Goal: Task Accomplishment & Management: Manage account settings

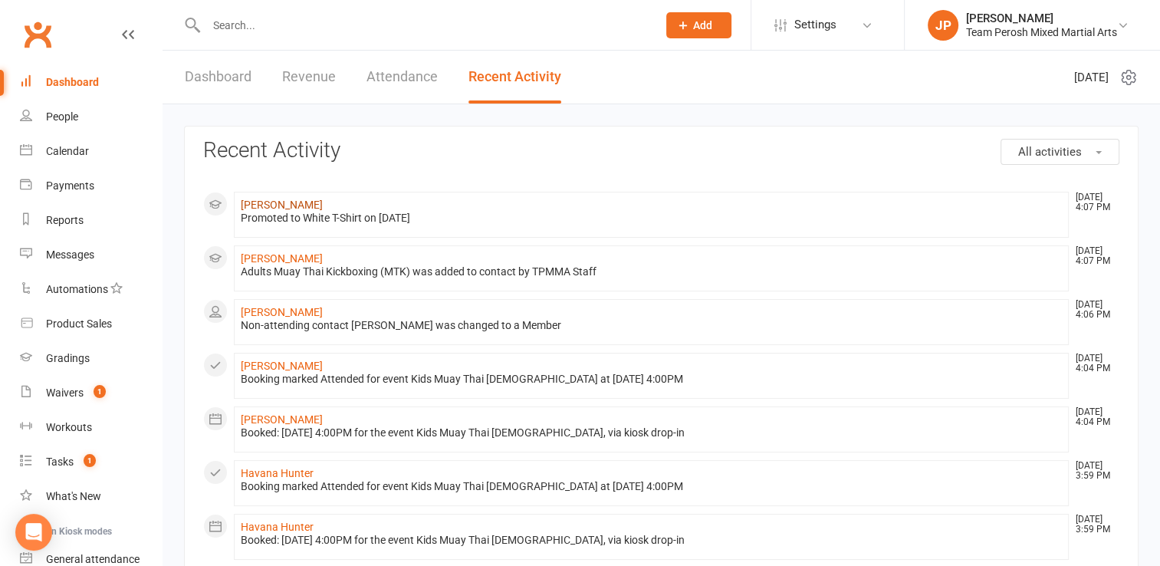
click at [276, 209] on link "[PERSON_NAME]" at bounding box center [282, 205] width 82 height 12
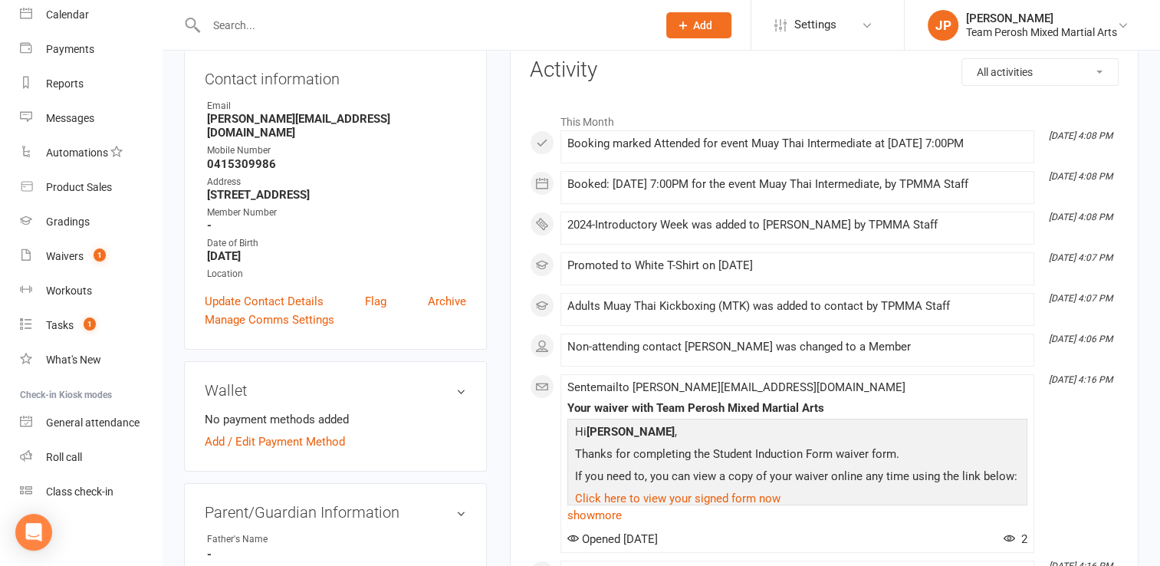
scroll to position [1370, 0]
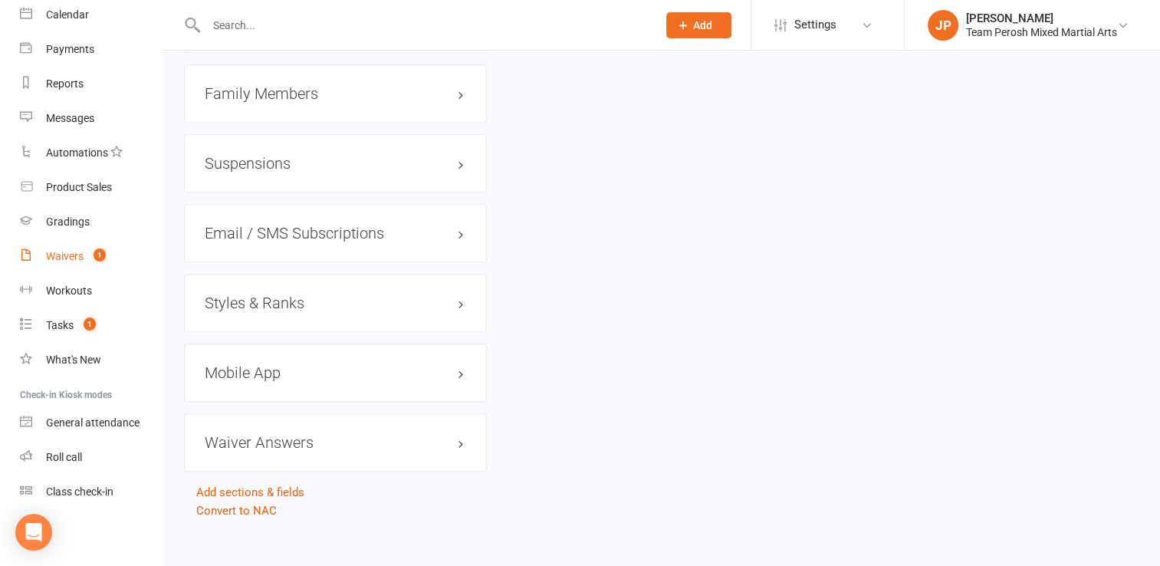
click at [70, 256] on div "Waivers" at bounding box center [65, 256] width 38 height 12
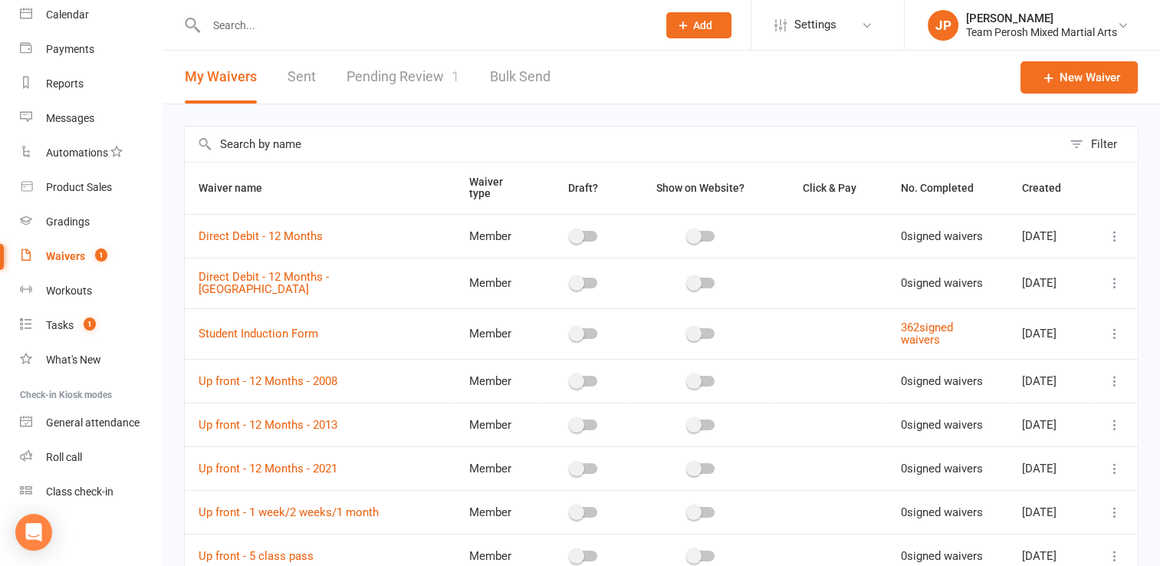
click at [343, 77] on div "My Waivers Sent Pending Review 1 Bulk Send" at bounding box center [368, 77] width 410 height 53
click at [375, 78] on link "Pending Review 1" at bounding box center [403, 77] width 113 height 53
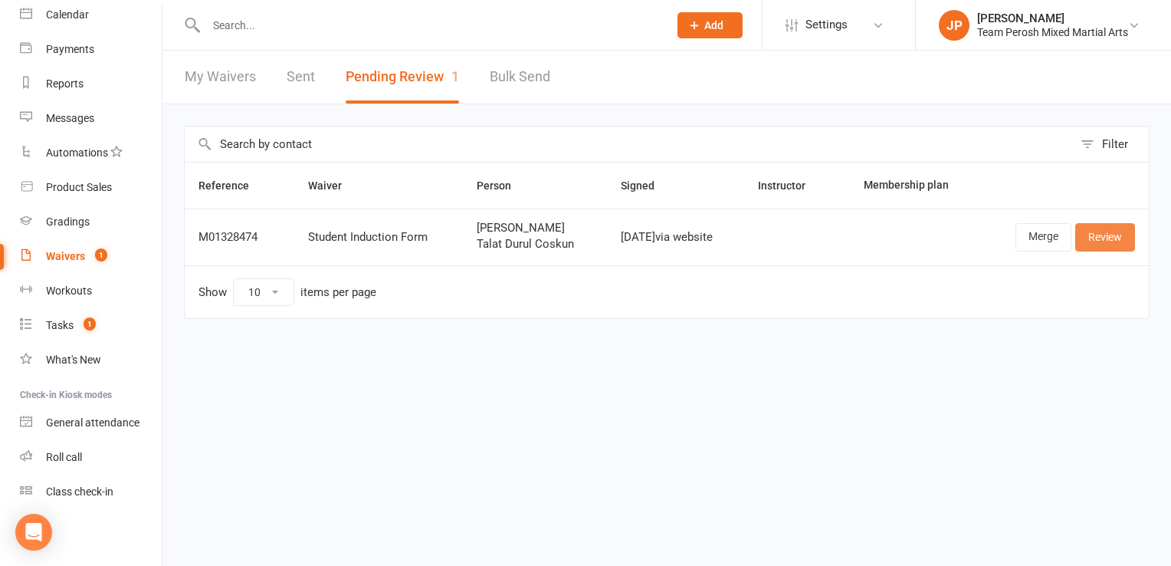
click at [875, 245] on link "Review" at bounding box center [1106, 237] width 60 height 28
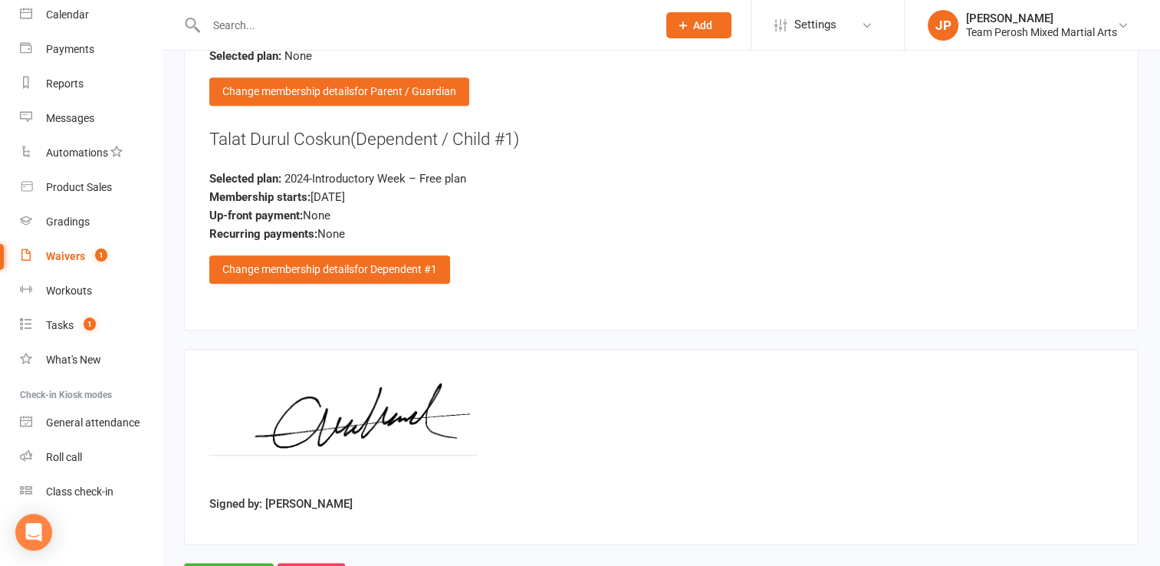
scroll to position [1855, 0]
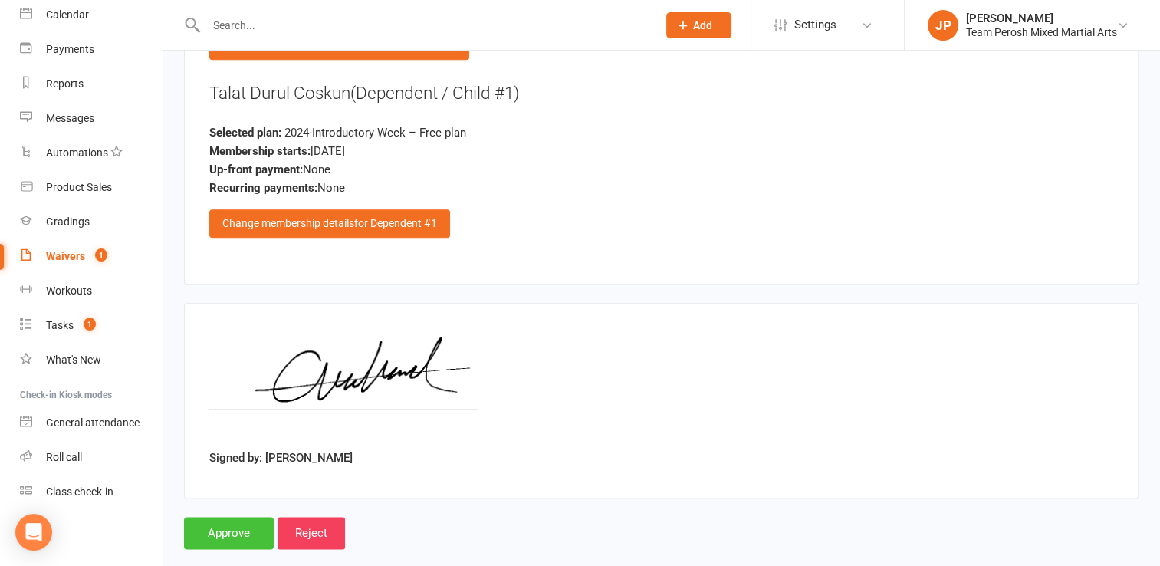
click at [230, 517] on input "Approve" at bounding box center [229, 533] width 90 height 32
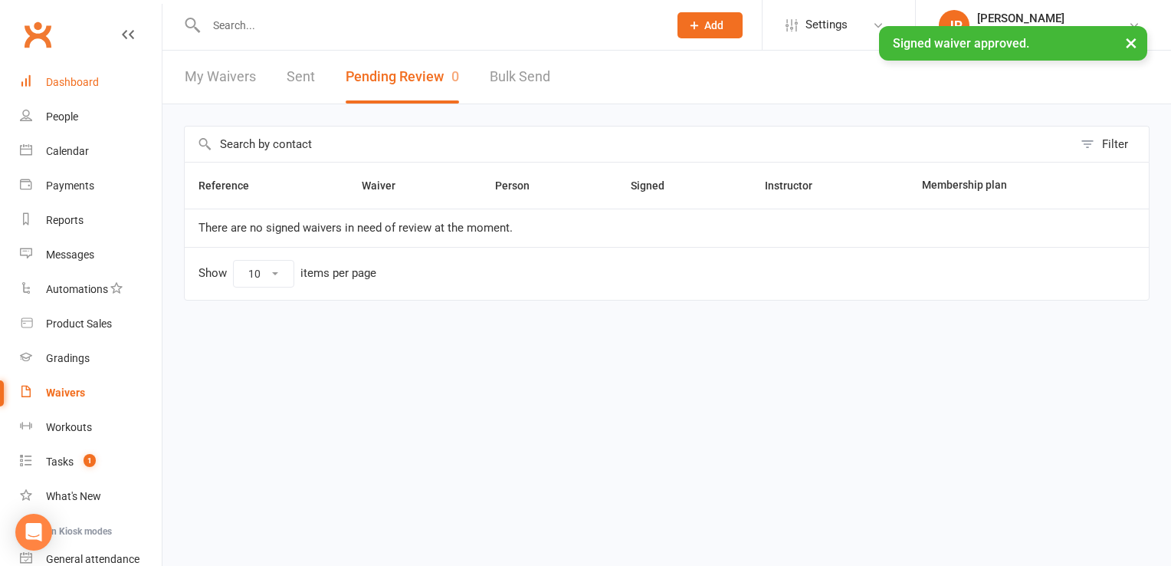
click at [69, 84] on div "Dashboard" at bounding box center [72, 82] width 53 height 12
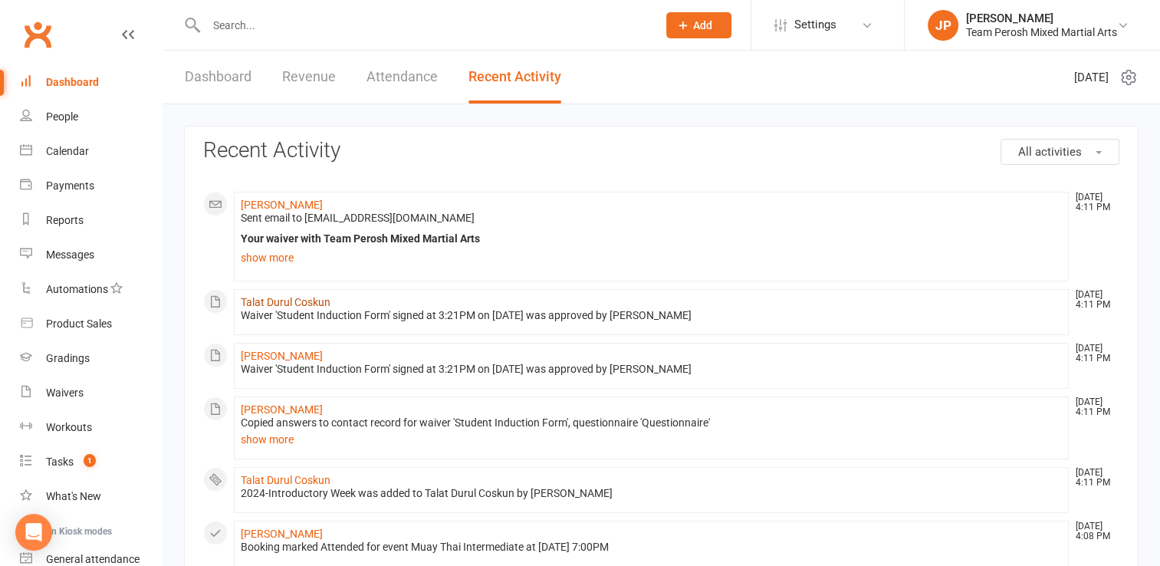
click at [295, 299] on link "Talat Durul Coskun" at bounding box center [286, 302] width 90 height 12
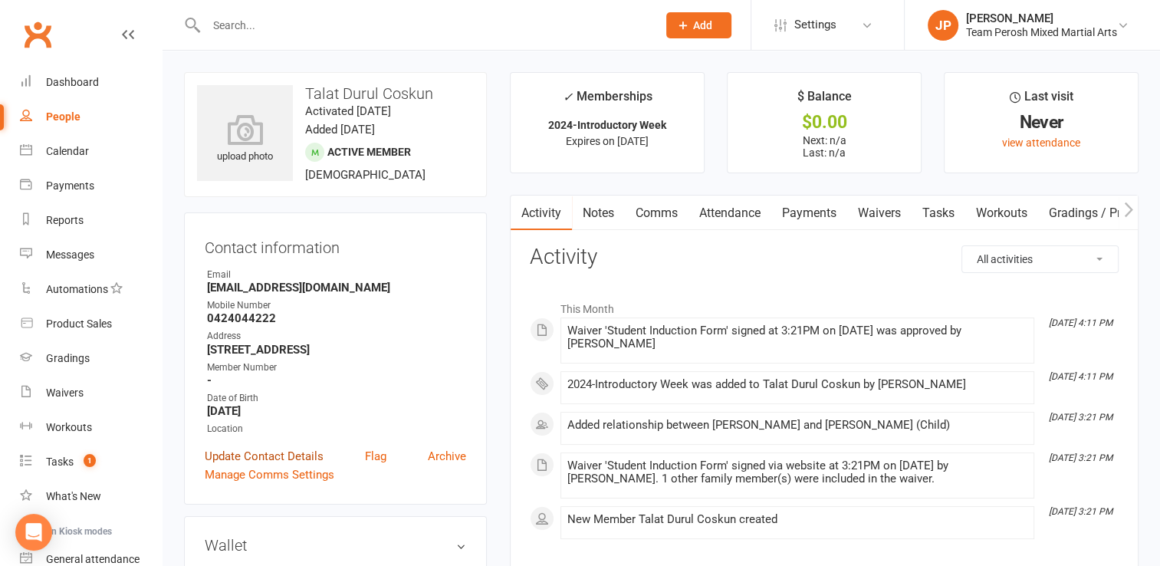
click at [307, 460] on link "Update Contact Details" at bounding box center [264, 456] width 119 height 18
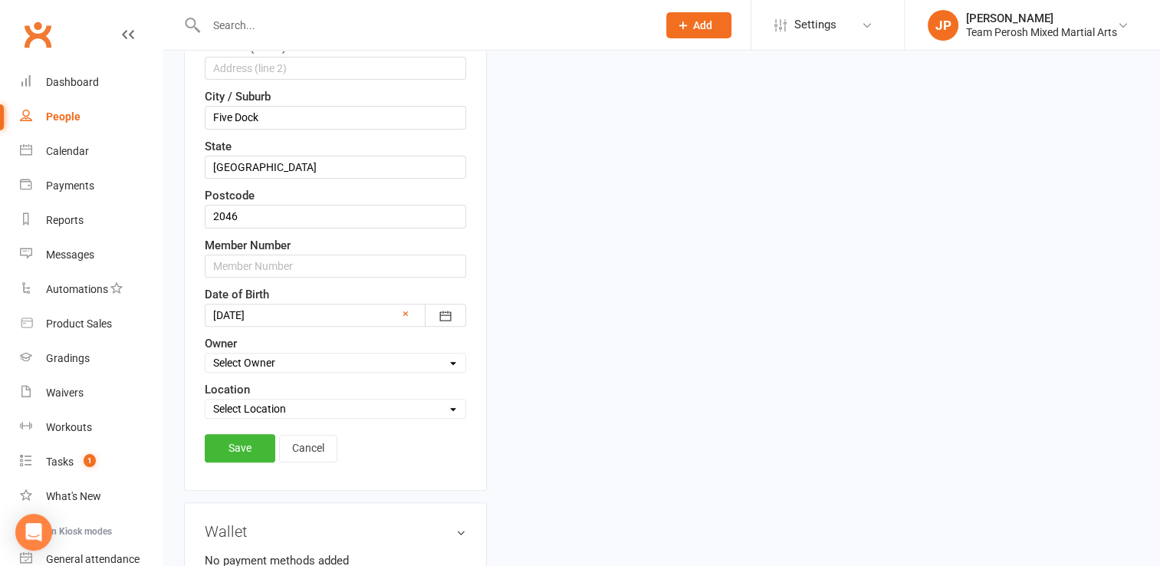
scroll to position [470, 0]
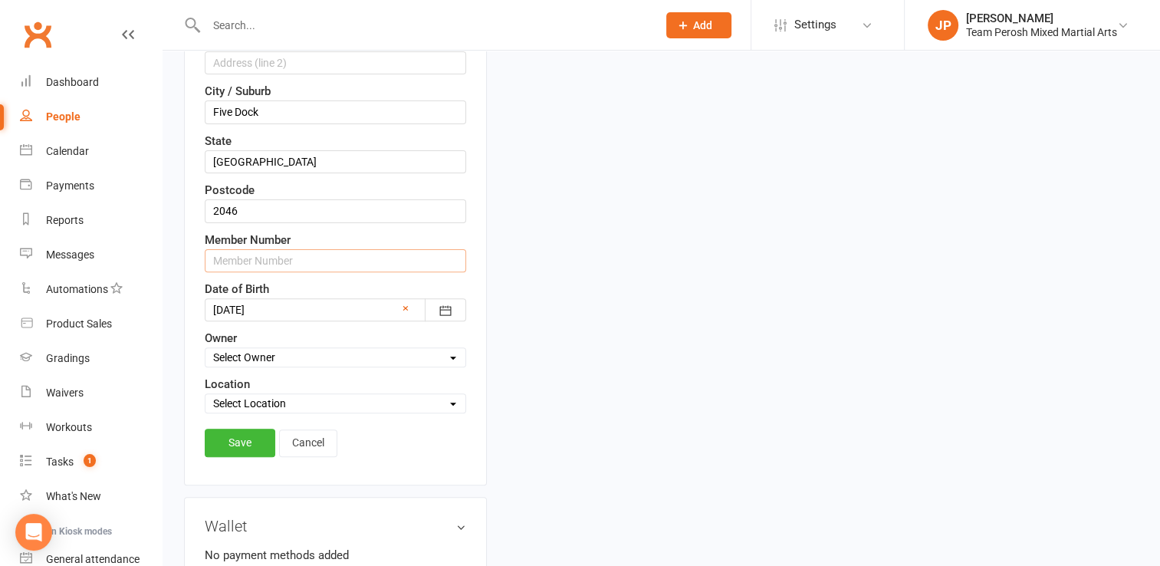
click at [307, 256] on input "text" at bounding box center [335, 260] width 261 height 23
type input "10552"
click at [251, 431] on link "Save" at bounding box center [240, 443] width 71 height 28
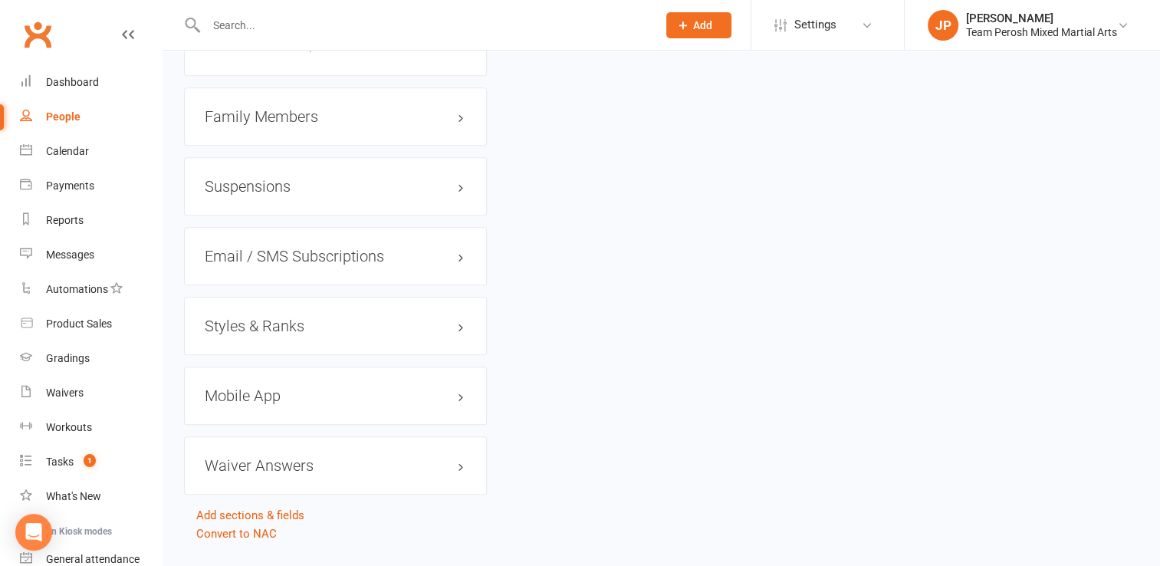
scroll to position [1328, 0]
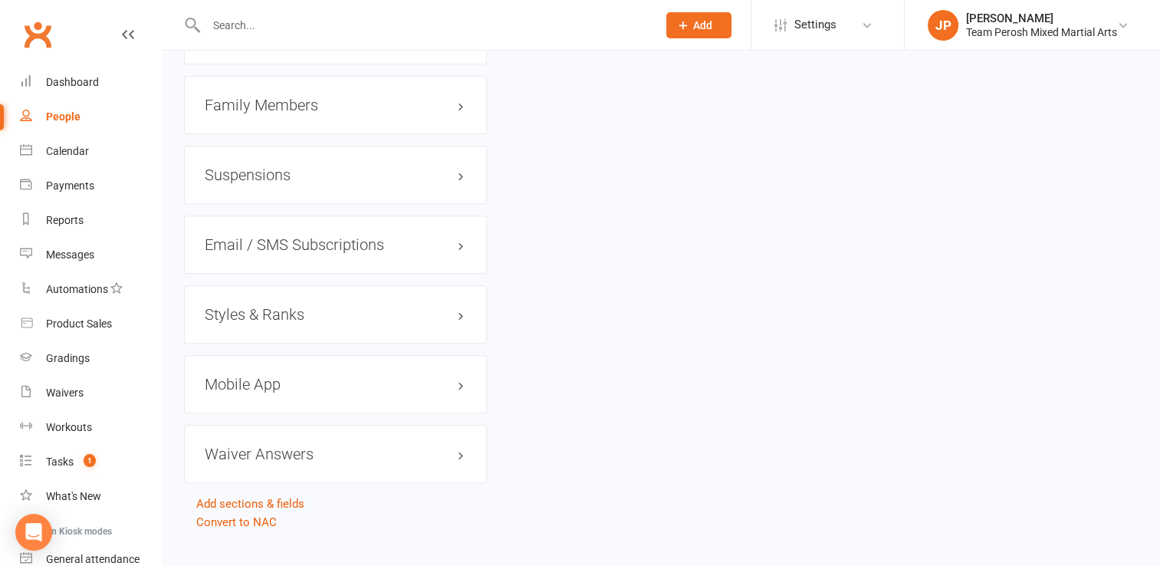
click at [260, 311] on h3 "Styles & Ranks" at bounding box center [335, 314] width 261 height 17
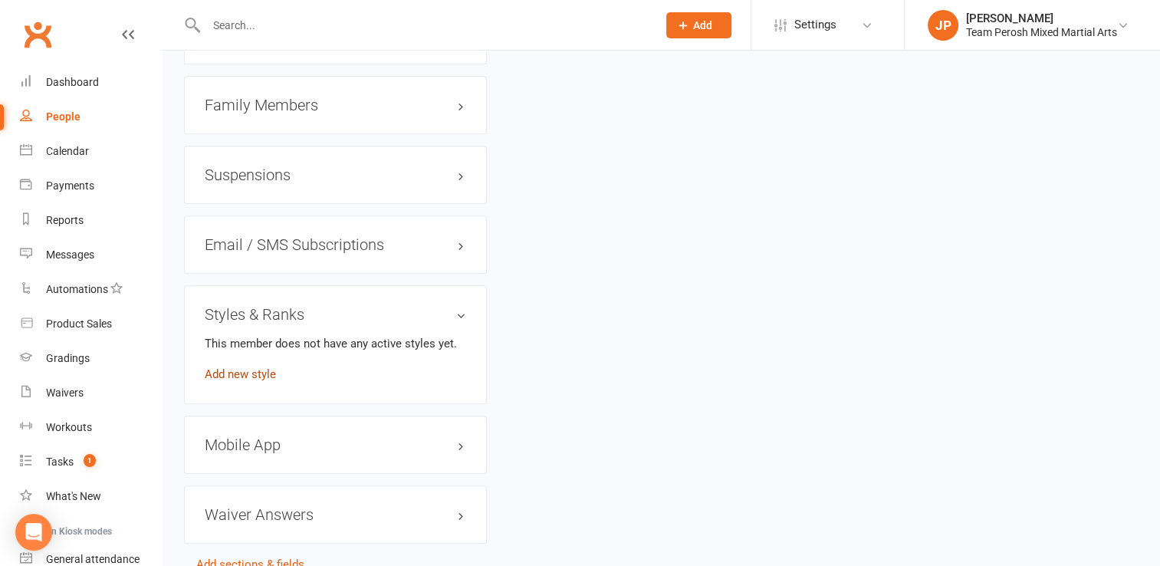
click at [230, 375] on link "Add new style" at bounding box center [240, 374] width 71 height 14
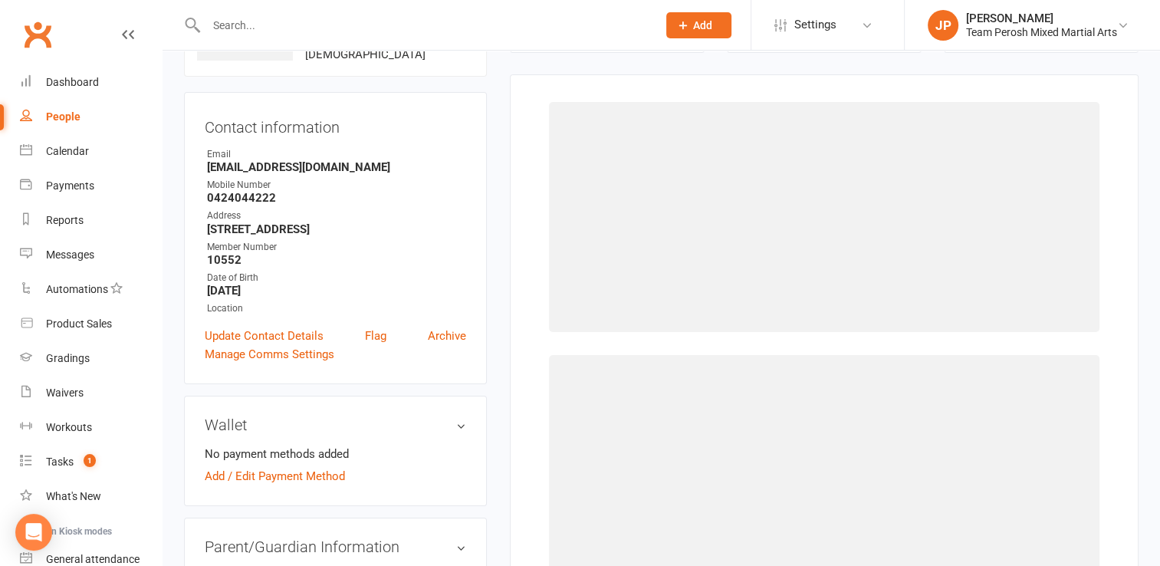
scroll to position [117, 0]
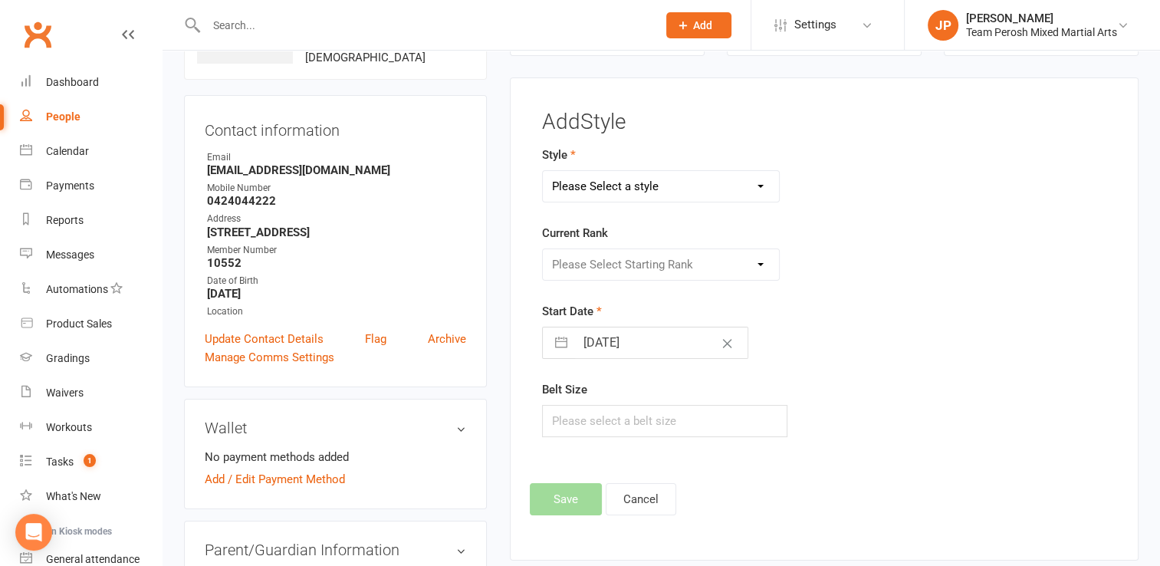
click at [600, 189] on select "Please Select a style Adults Brazilian Jiu-Jitsu (BJJ) Adults Muay Thai Kickbox…" at bounding box center [661, 186] width 236 height 31
select select "3313"
click at [543, 171] on select "Please Select a style Adults Brazilian Jiu-Jitsu (BJJ) Adults Muay Thai Kickbox…" at bounding box center [661, 186] width 236 height 31
click at [583, 268] on select "Please Select Starting Rank White T-Shirt Yellow T-Shirt Orange T-Shirt Red T-S…" at bounding box center [661, 264] width 236 height 31
select select "37658"
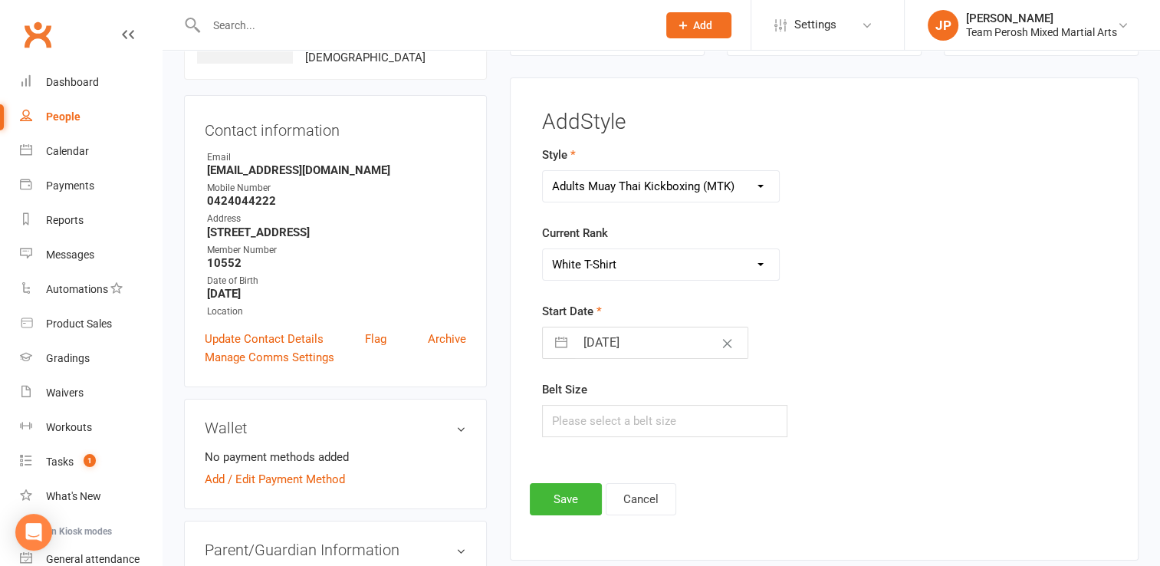
click at [543, 249] on select "Please Select Starting Rank White T-Shirt Yellow T-Shirt Orange T-Shirt Red T-S…" at bounding box center [661, 264] width 236 height 31
click at [549, 337] on button "button" at bounding box center [561, 342] width 28 height 31
select select "6"
select select "2025"
select select "7"
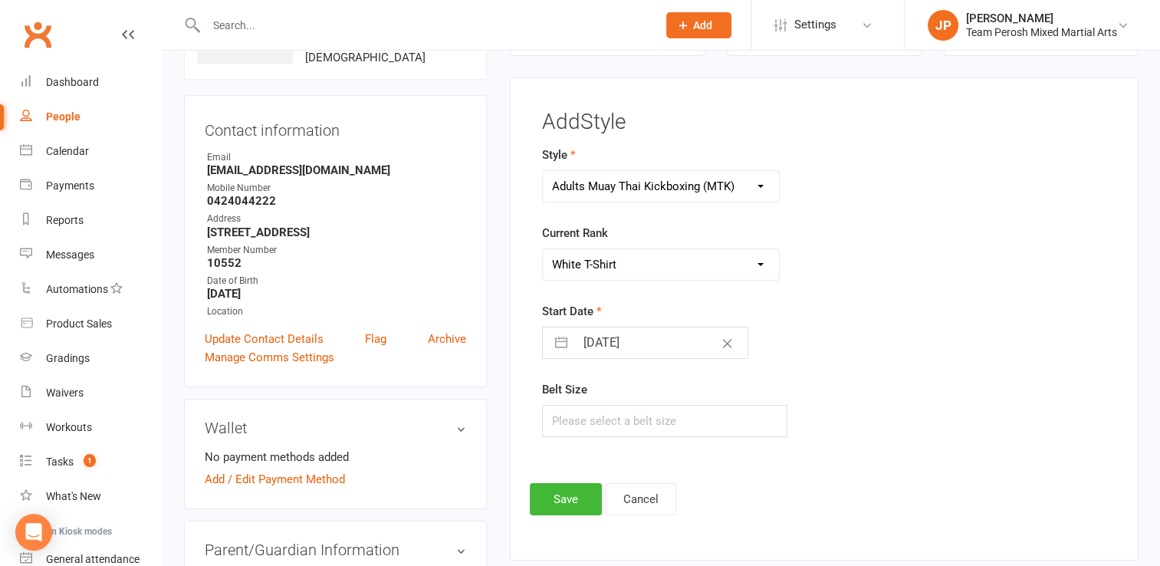
select select "2025"
select select "8"
select select "2025"
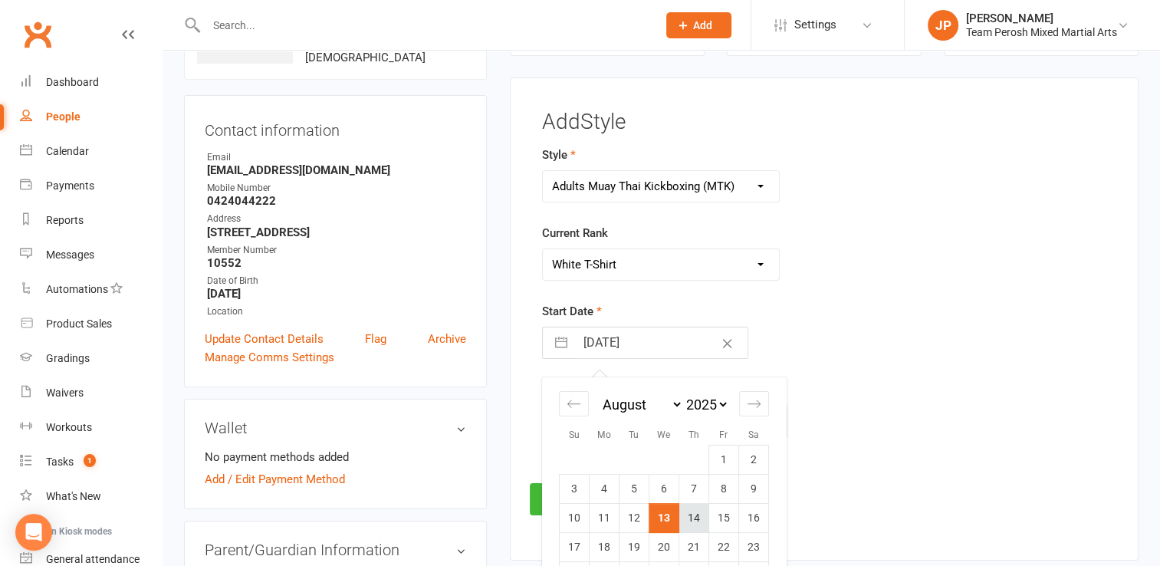
click at [687, 517] on td "14" at bounding box center [694, 518] width 30 height 29
type input "14 Aug 2025"
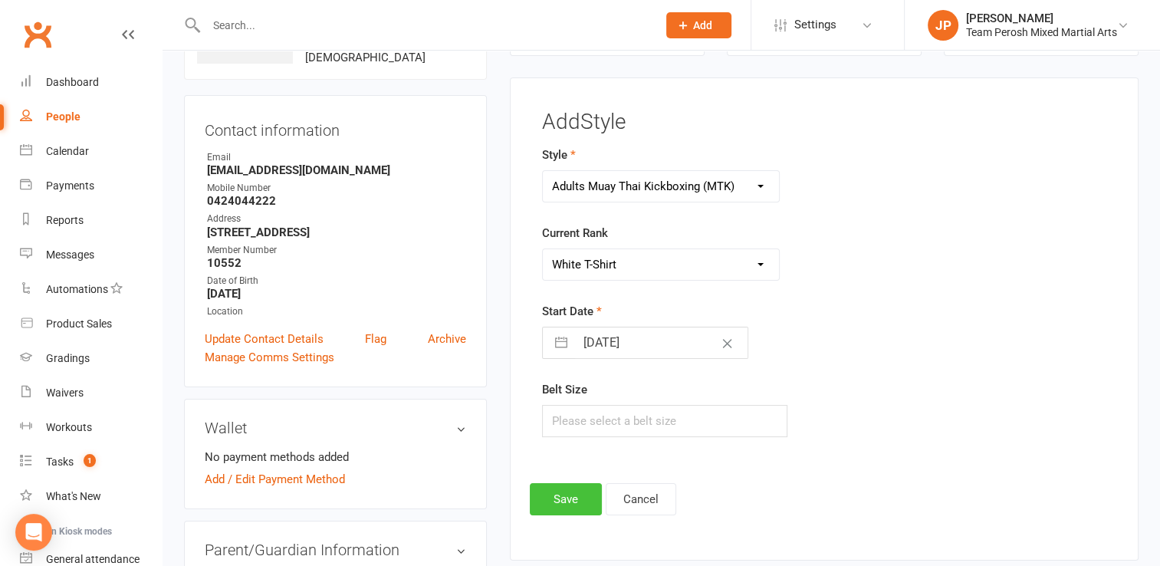
click at [577, 494] on button "Save" at bounding box center [566, 499] width 72 height 32
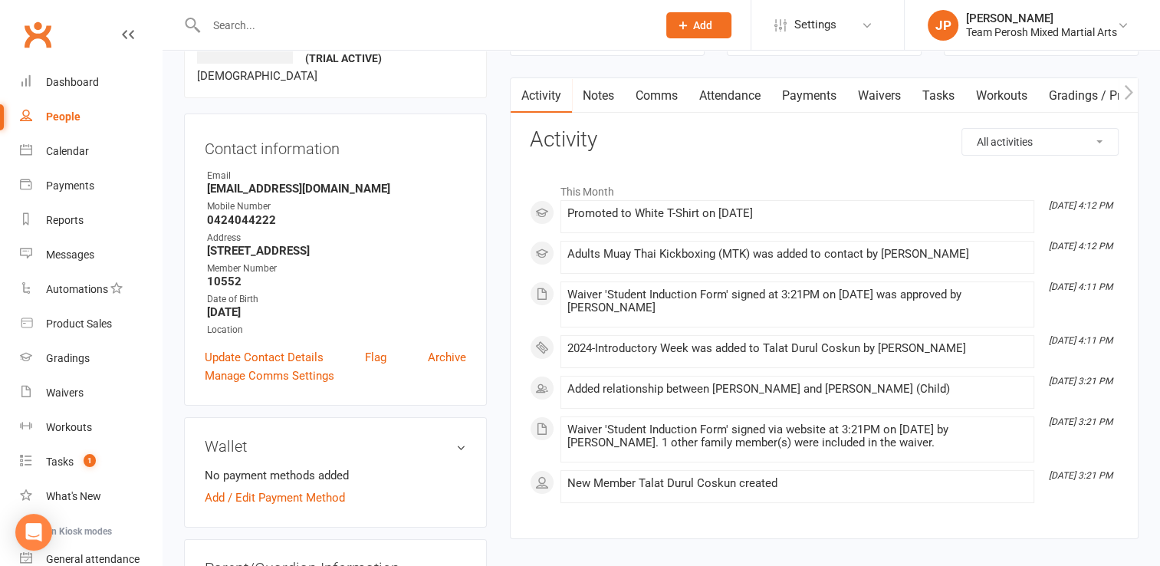
scroll to position [136, 0]
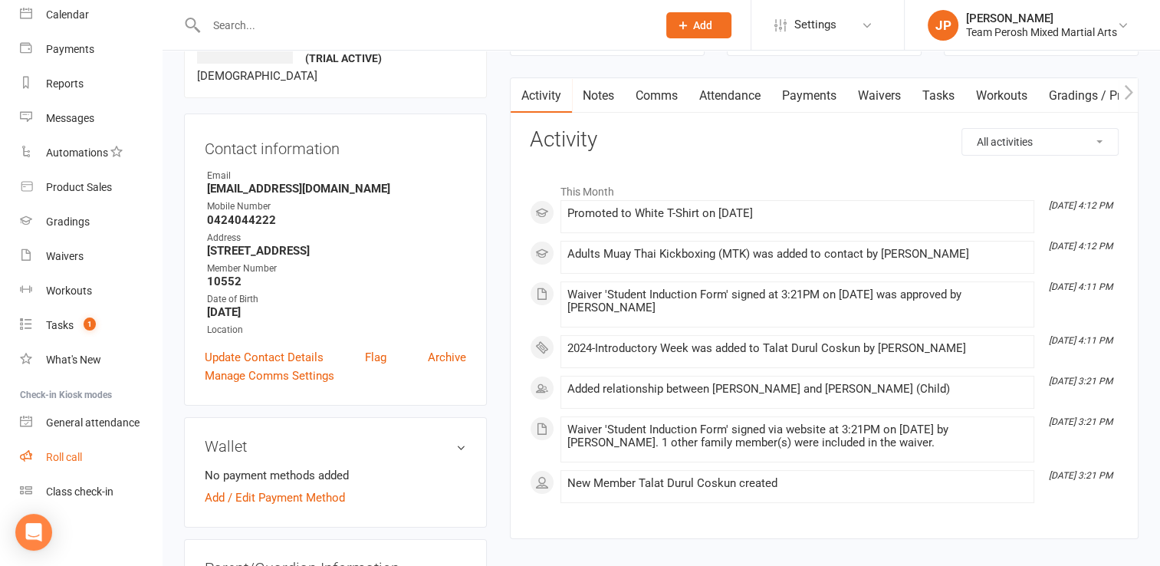
click at [58, 455] on div "Roll call" at bounding box center [64, 457] width 36 height 12
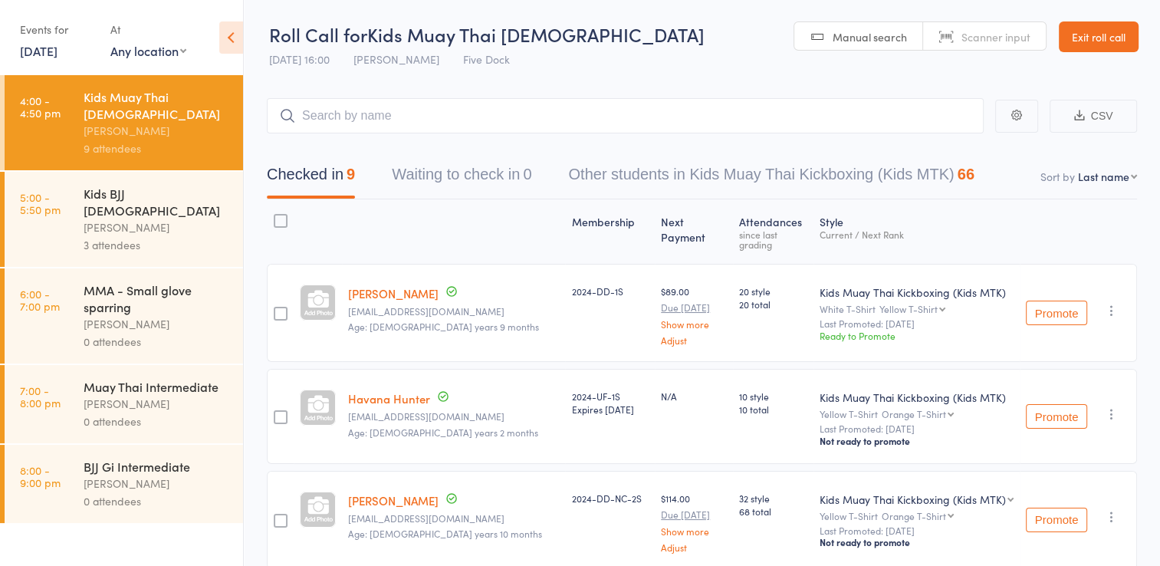
click at [130, 185] on div "Kids BJJ [DEMOGRAPHIC_DATA]" at bounding box center [157, 202] width 146 height 34
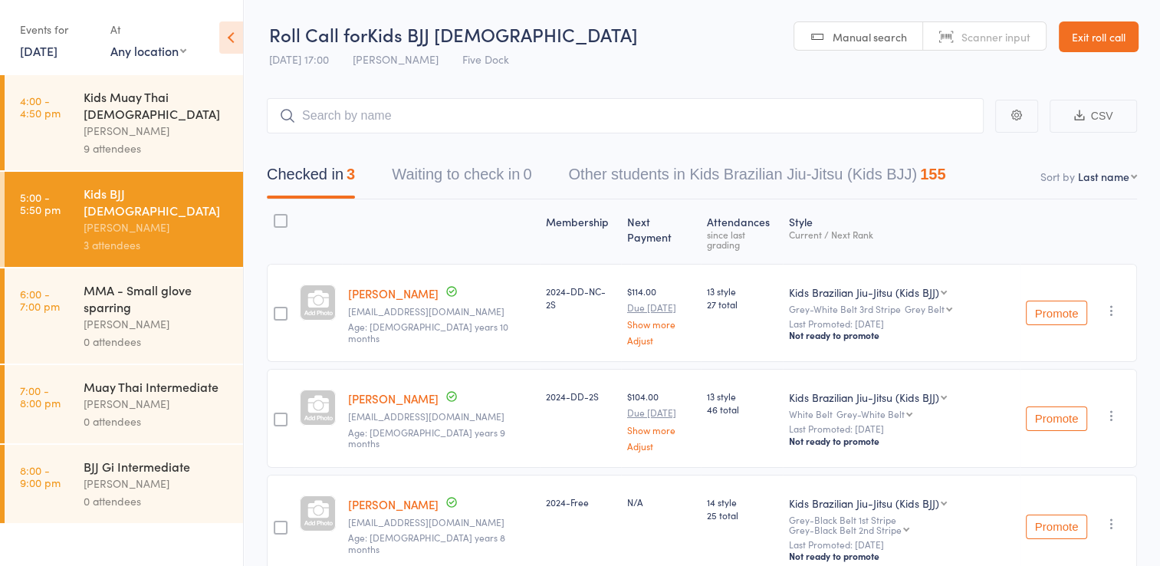
click at [138, 122] on div "[PERSON_NAME]" at bounding box center [157, 131] width 146 height 18
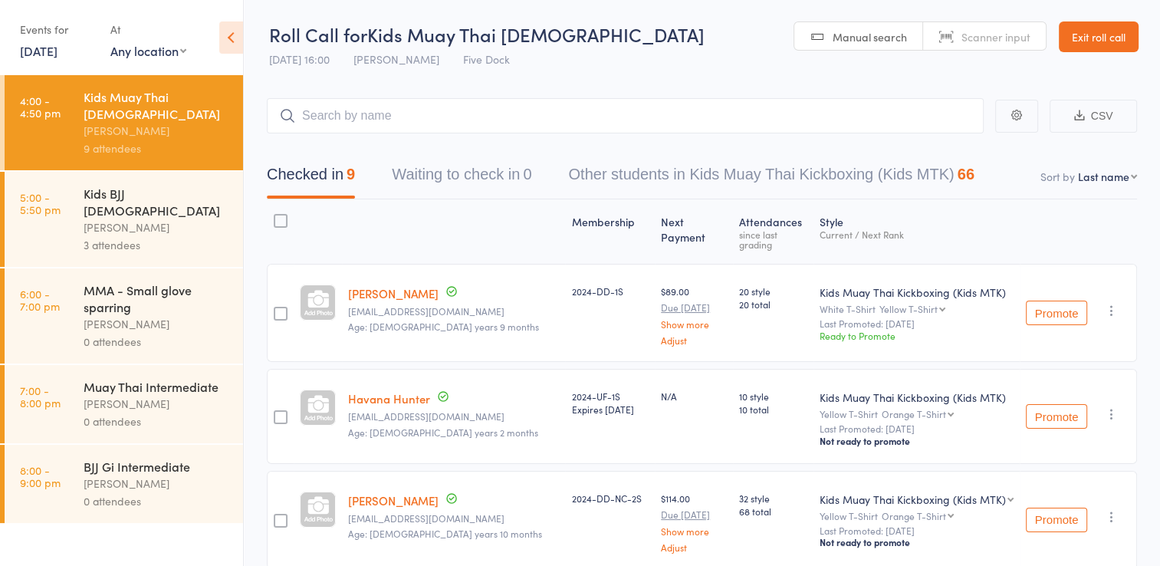
click at [1086, 44] on link "Exit roll call" at bounding box center [1099, 36] width 80 height 31
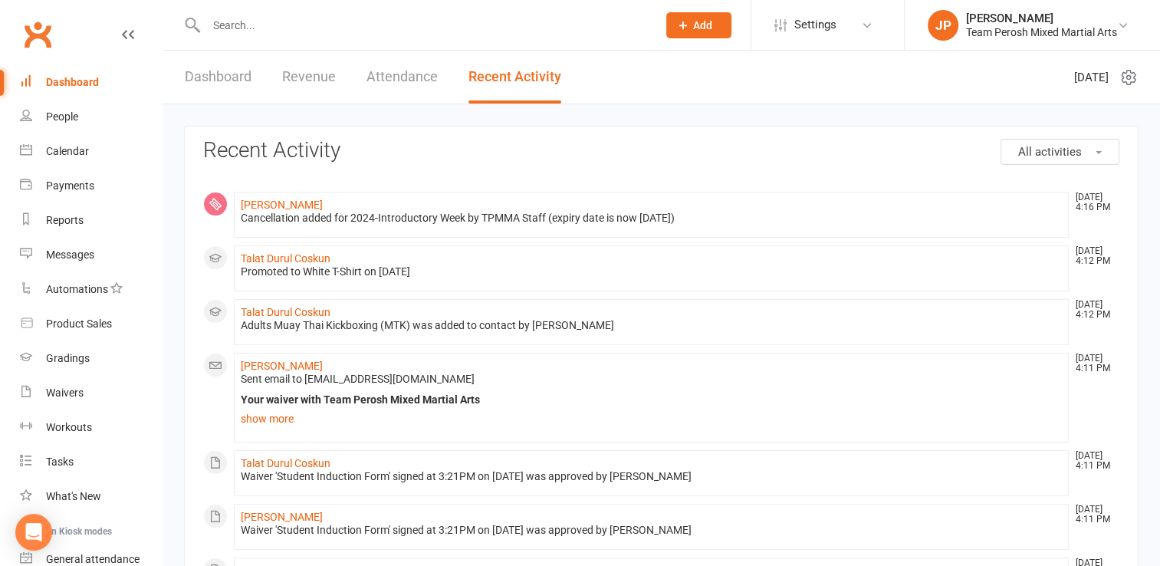
click at [58, 87] on div "Dashboard" at bounding box center [72, 82] width 53 height 12
click at [265, 202] on link "[PERSON_NAME]" at bounding box center [282, 205] width 82 height 12
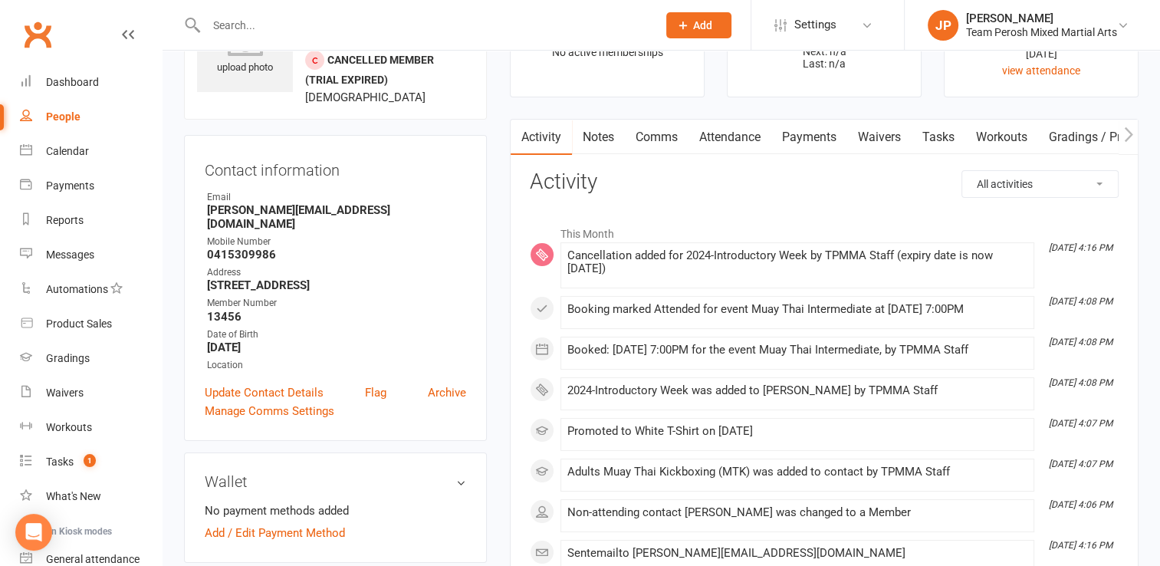
scroll to position [71, 0]
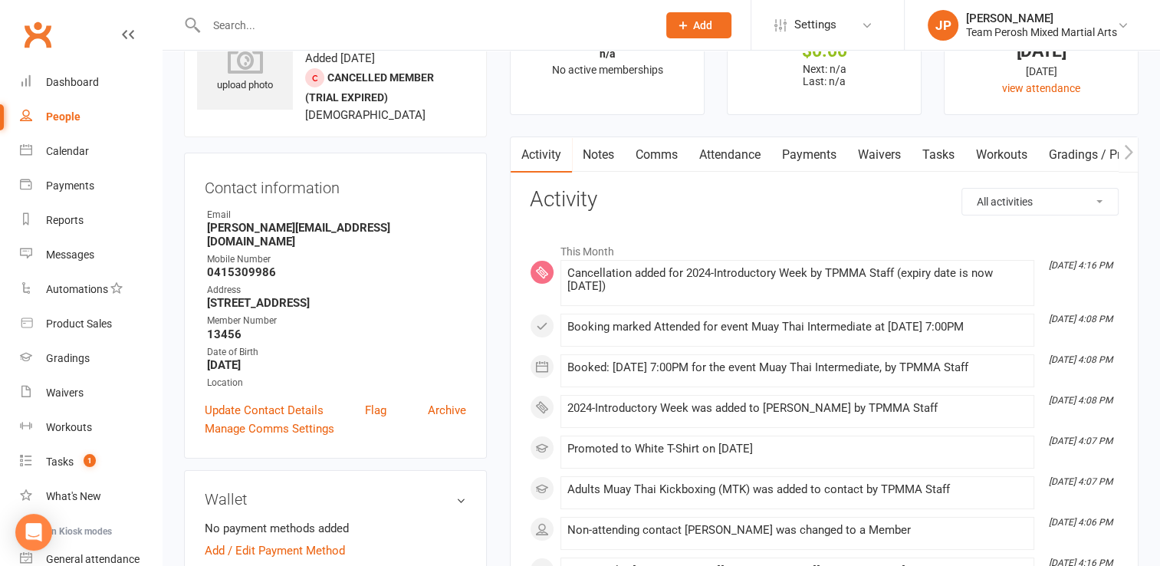
click at [278, 25] on input "text" at bounding box center [424, 25] width 445 height 21
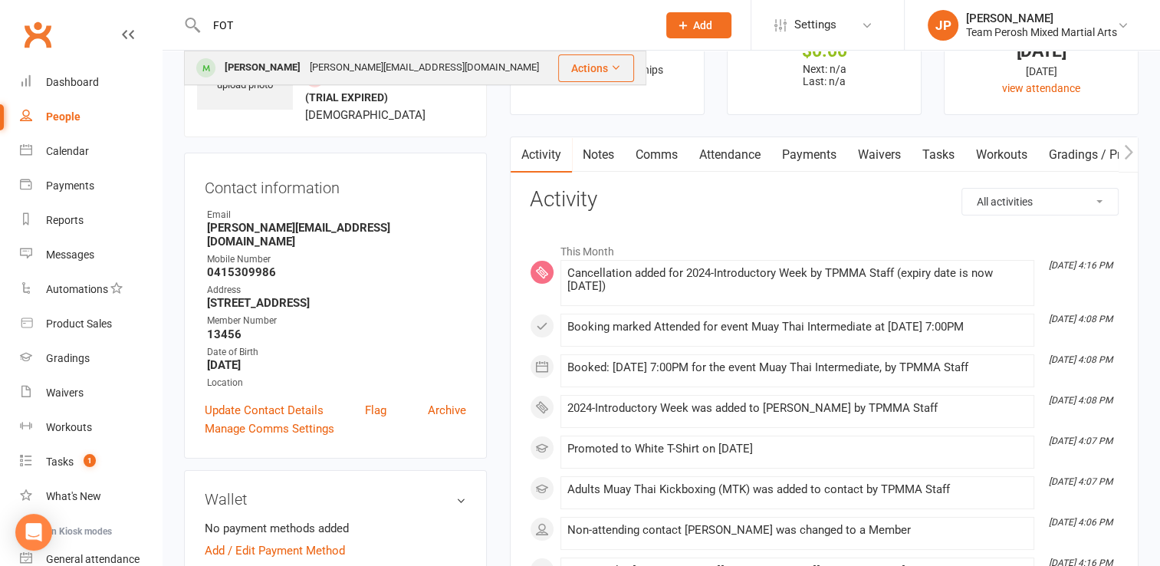
type input "FOT"
click at [264, 74] on div "[PERSON_NAME]" at bounding box center [262, 68] width 85 height 22
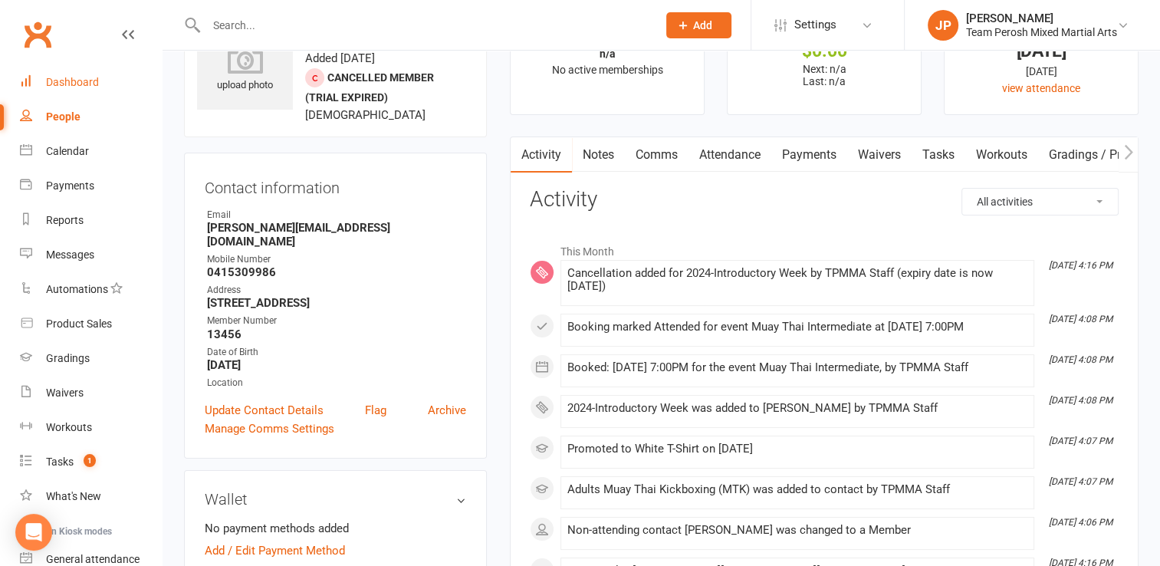
click at [72, 73] on link "Dashboard" at bounding box center [91, 82] width 142 height 34
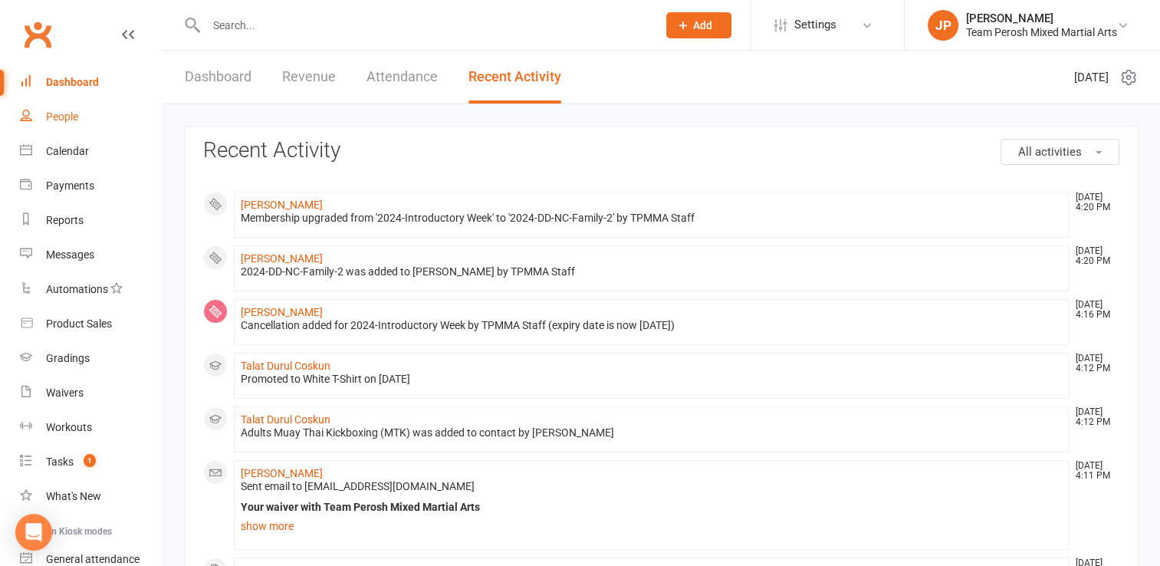
click at [62, 115] on div "People" at bounding box center [62, 116] width 32 height 12
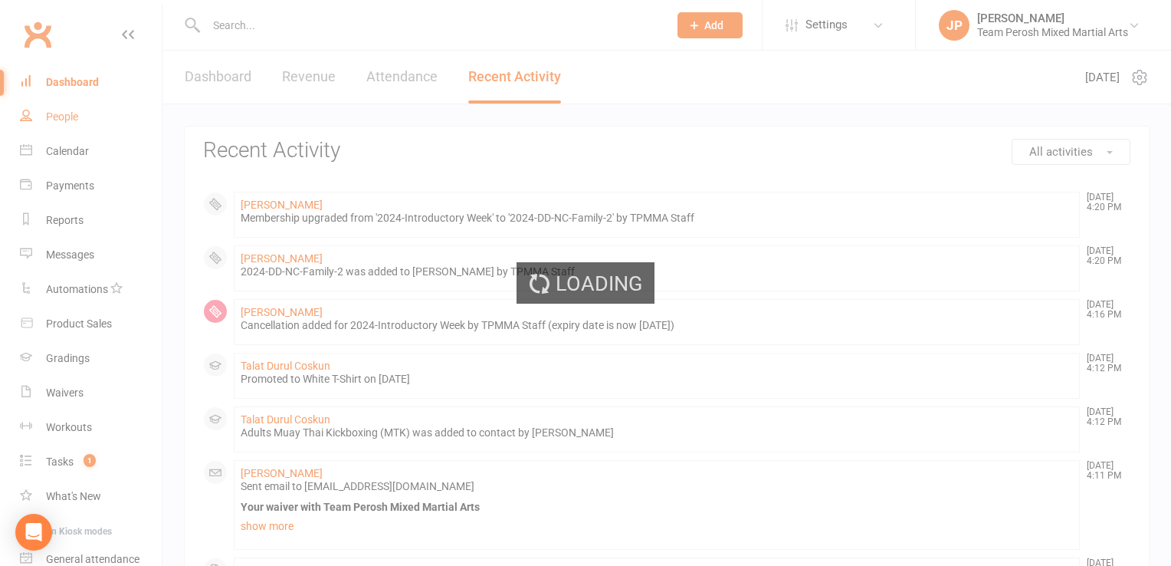
select select "active_trial"
select select "100"
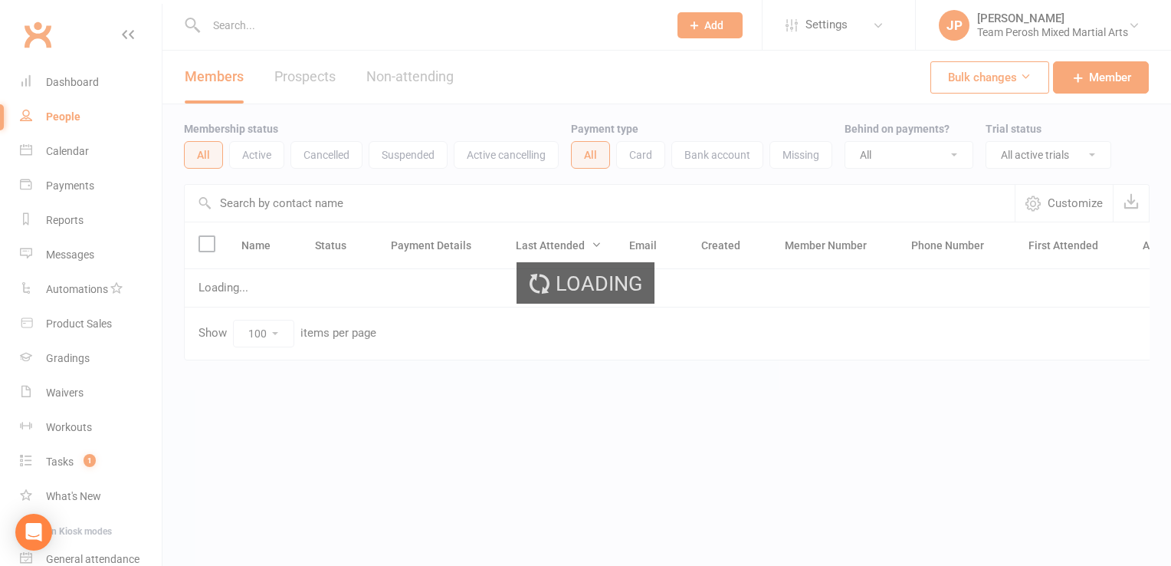
click at [83, 75] on div "Loading" at bounding box center [585, 283] width 1171 height 566
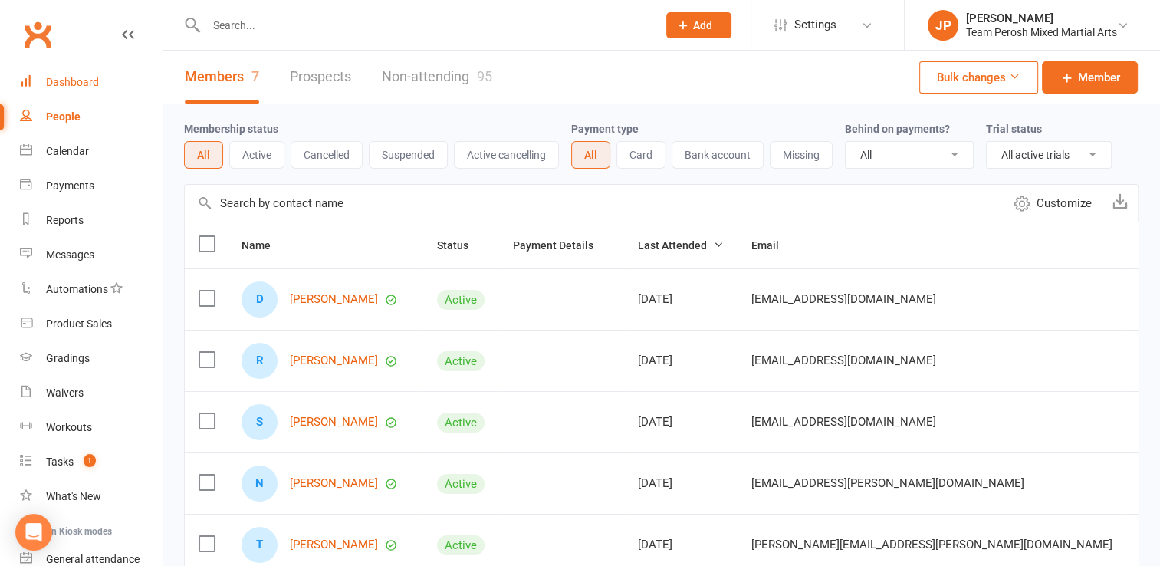
click at [82, 77] on div "Dashboard" at bounding box center [72, 82] width 53 height 12
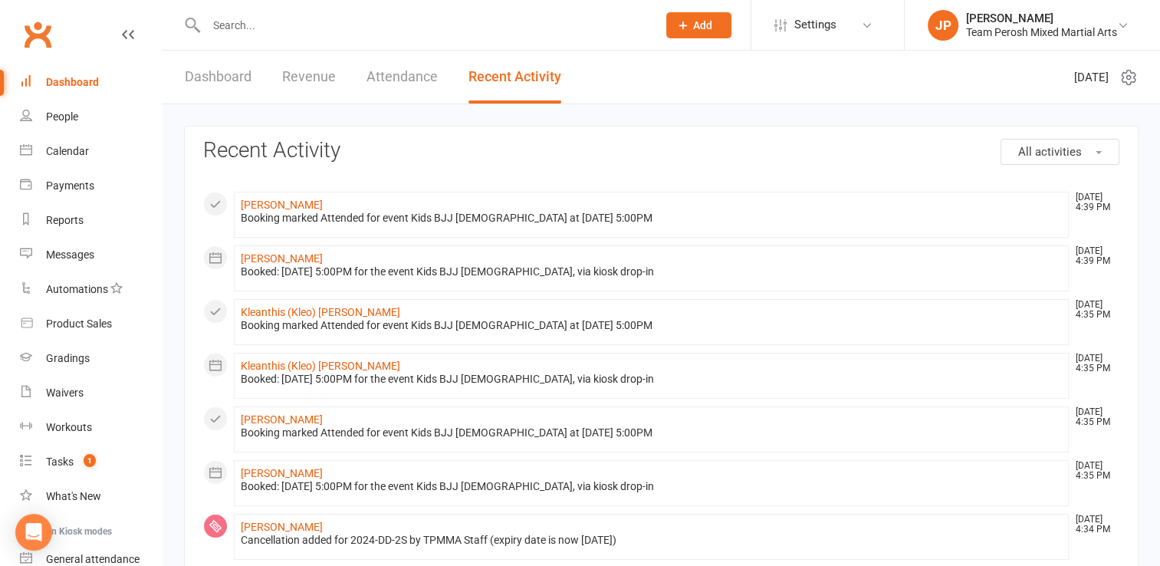
click at [202, 62] on link "Dashboard" at bounding box center [218, 77] width 67 height 53
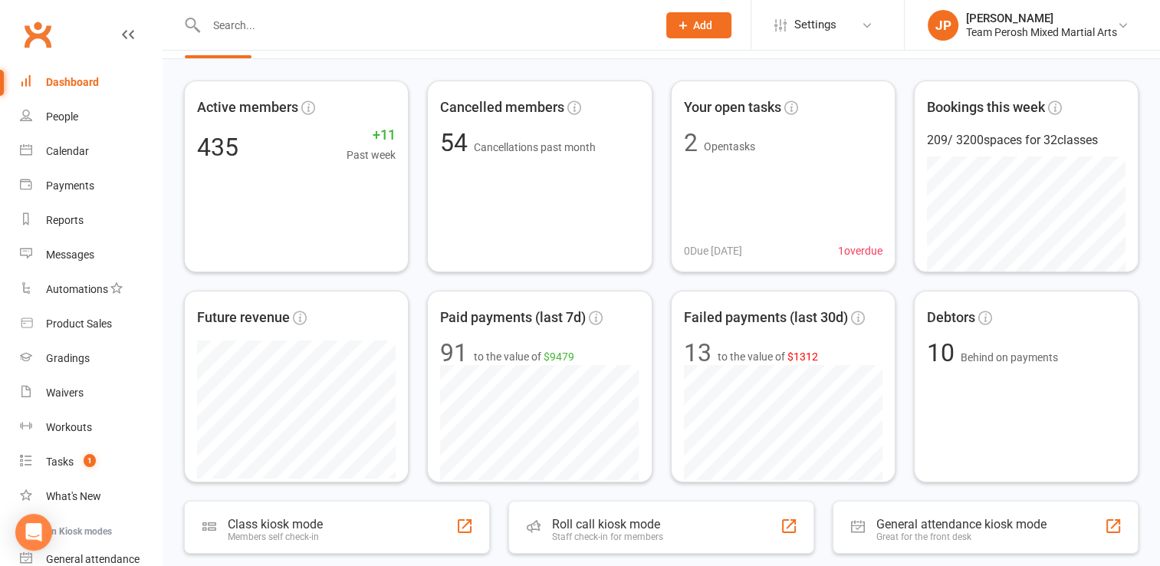
scroll to position [90, 0]
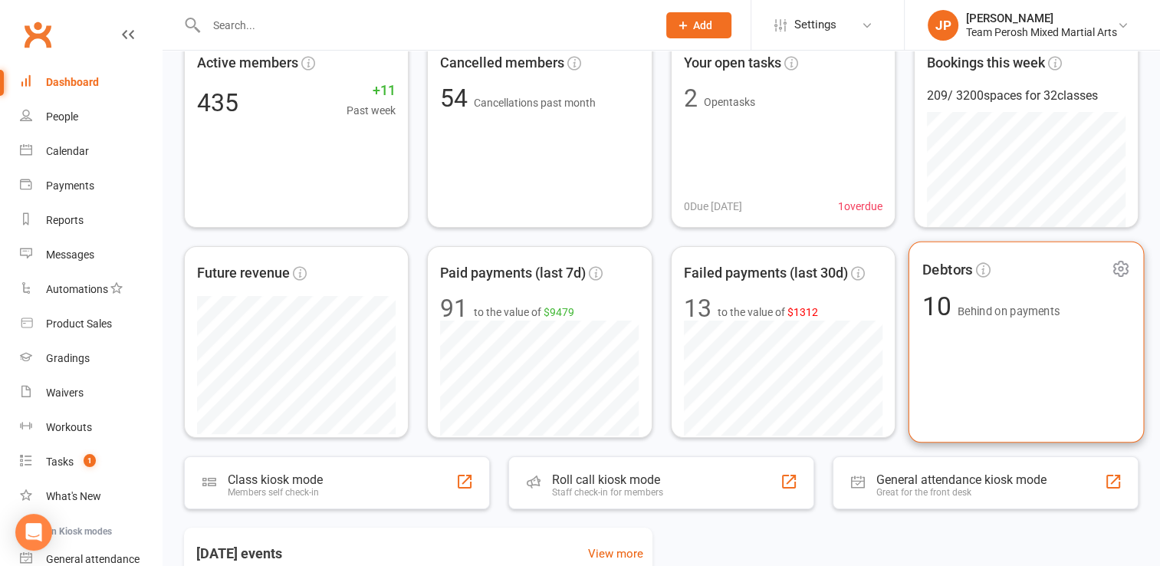
click at [987, 294] on div "10 Behind on payments" at bounding box center [990, 307] width 138 height 26
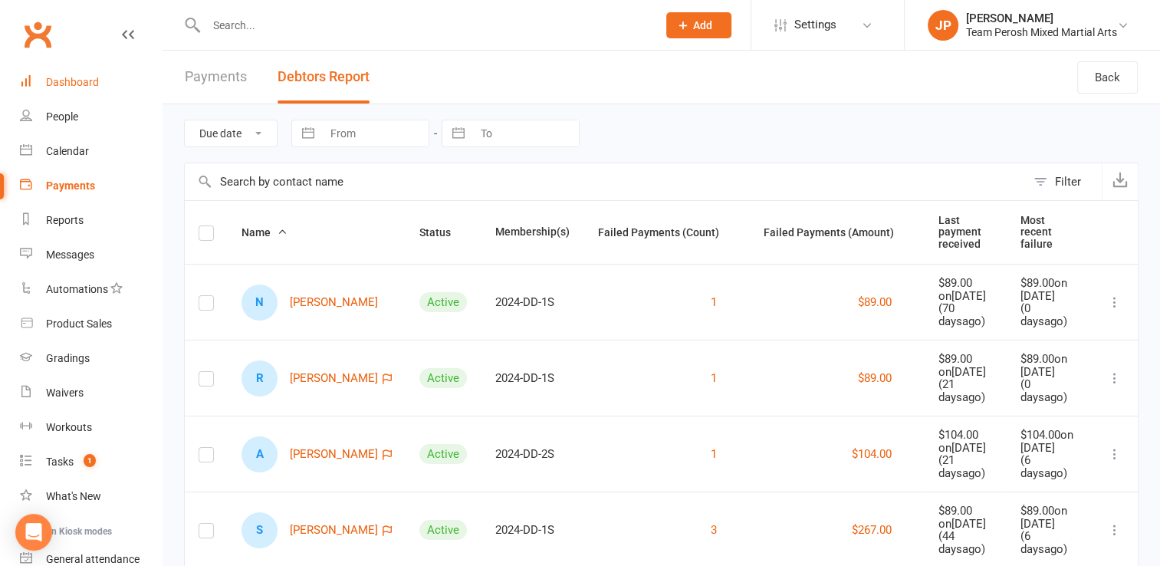
click at [79, 78] on div "Dashboard" at bounding box center [72, 82] width 53 height 12
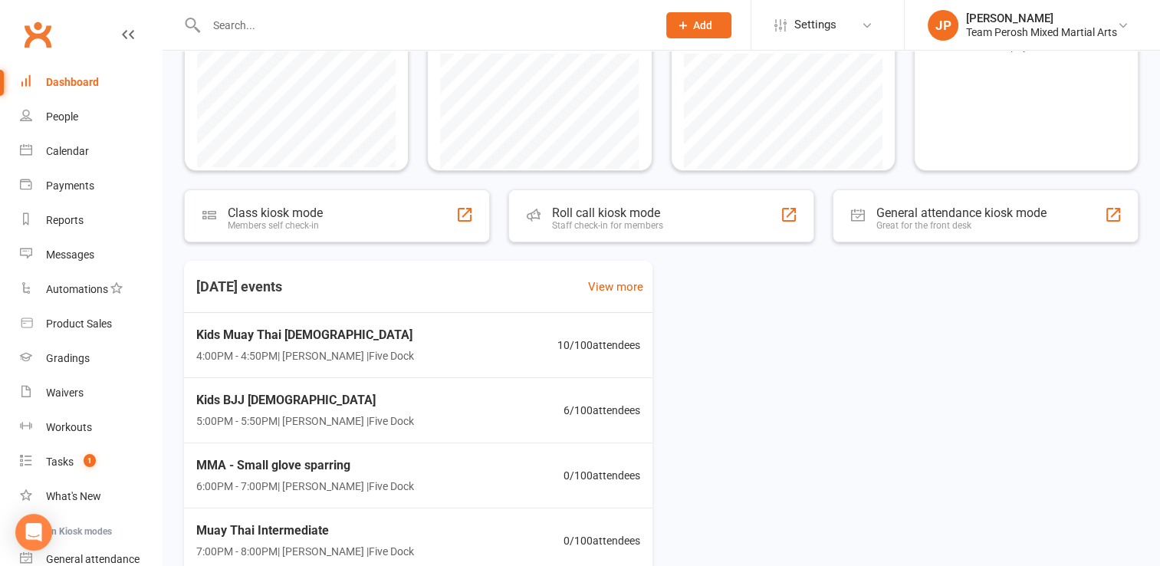
scroll to position [356, 0]
click at [1139, 253] on div "Active members 435 +11 Past week Cancelled members 54 Cancellations past month …" at bounding box center [661, 212] width 997 height 927
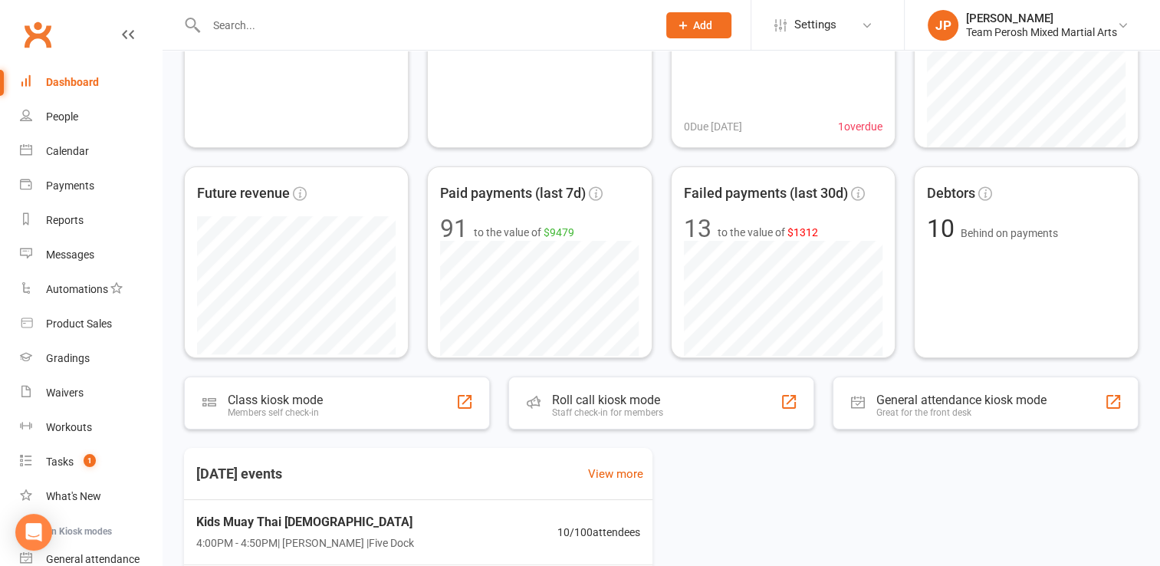
scroll to position [169, 0]
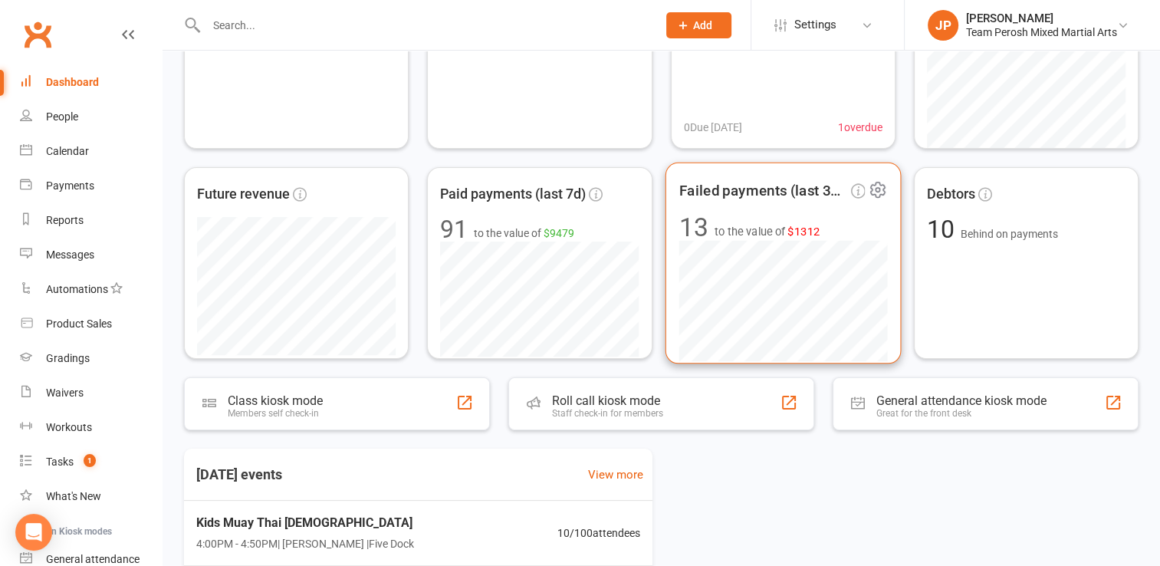
click at [747, 194] on span "Failed payments (last 30d)" at bounding box center [762, 190] width 169 height 23
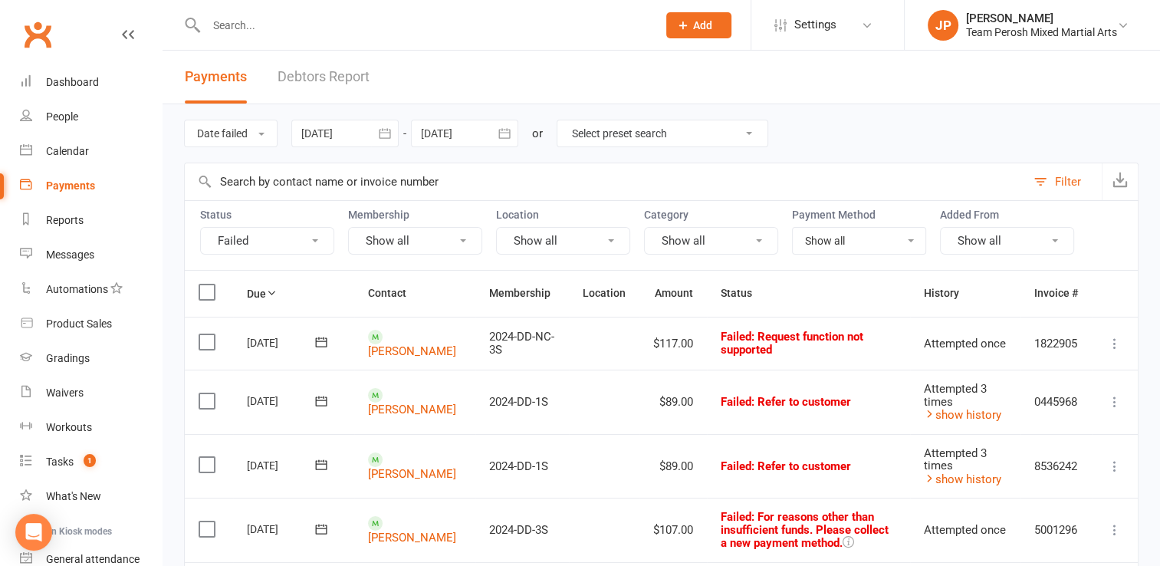
click at [248, 30] on input "text" at bounding box center [424, 25] width 445 height 21
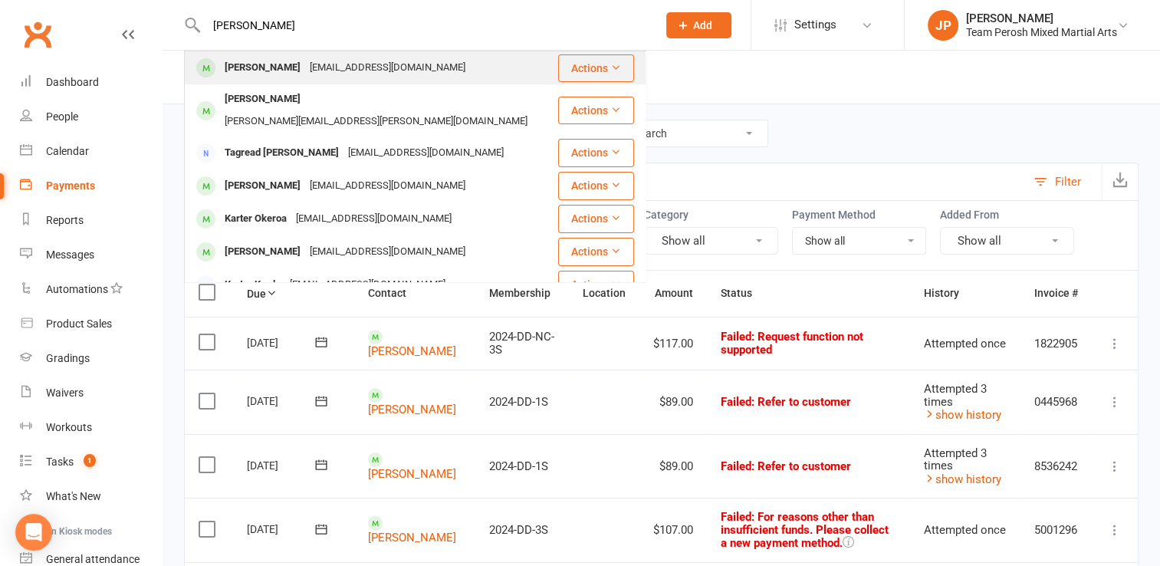
type input "KARIM"
click at [271, 74] on div "Karim Mohamed" at bounding box center [262, 68] width 85 height 22
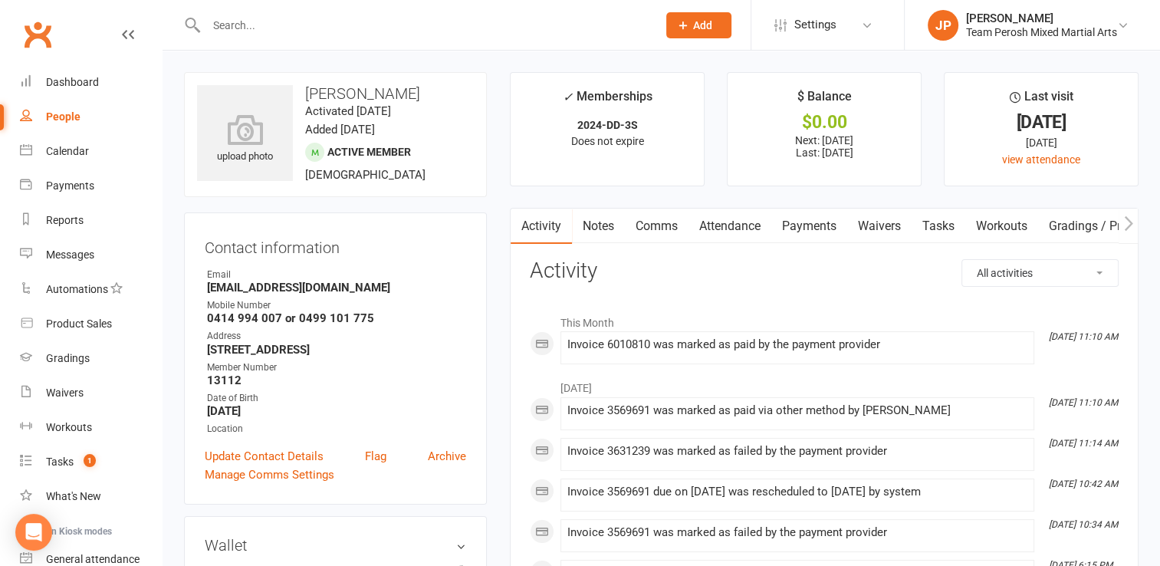
click at [817, 222] on link "Payments" at bounding box center [809, 226] width 76 height 35
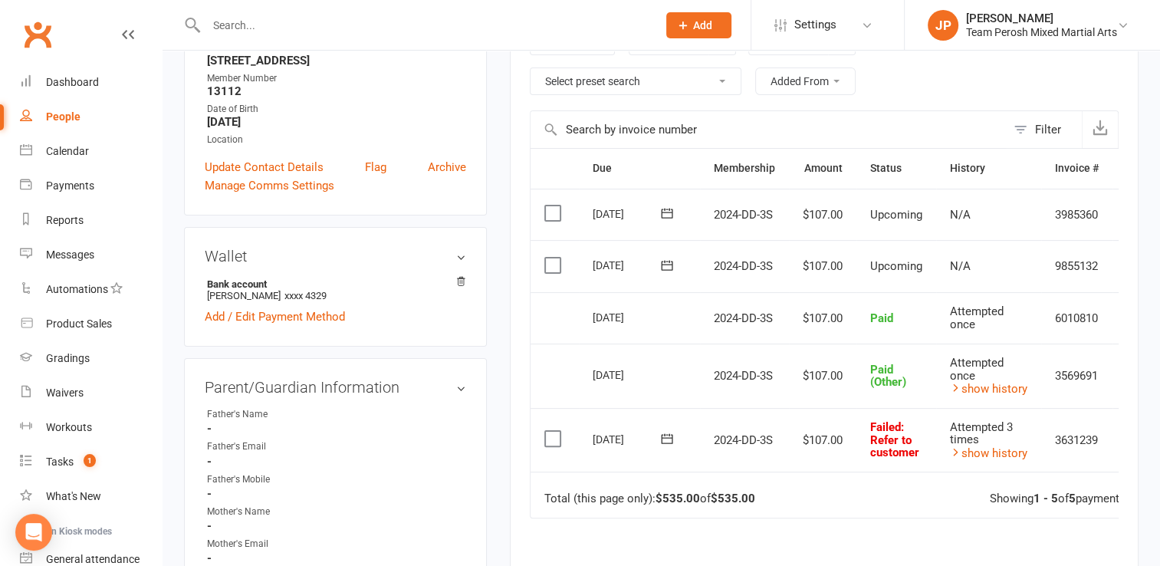
scroll to position [296, 0]
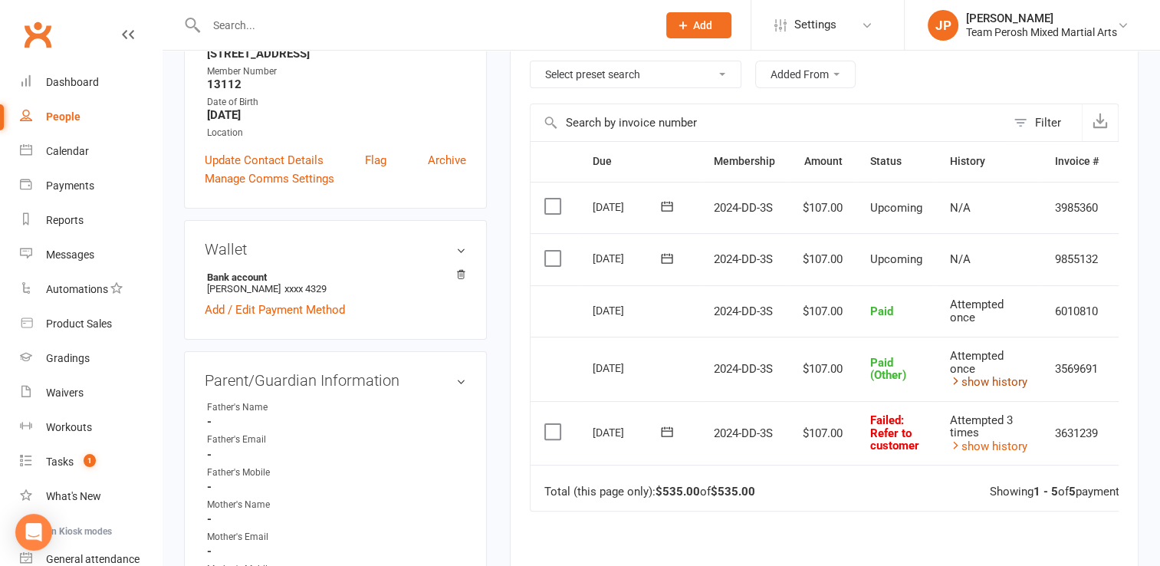
click at [985, 376] on link "show history" at bounding box center [988, 382] width 77 height 14
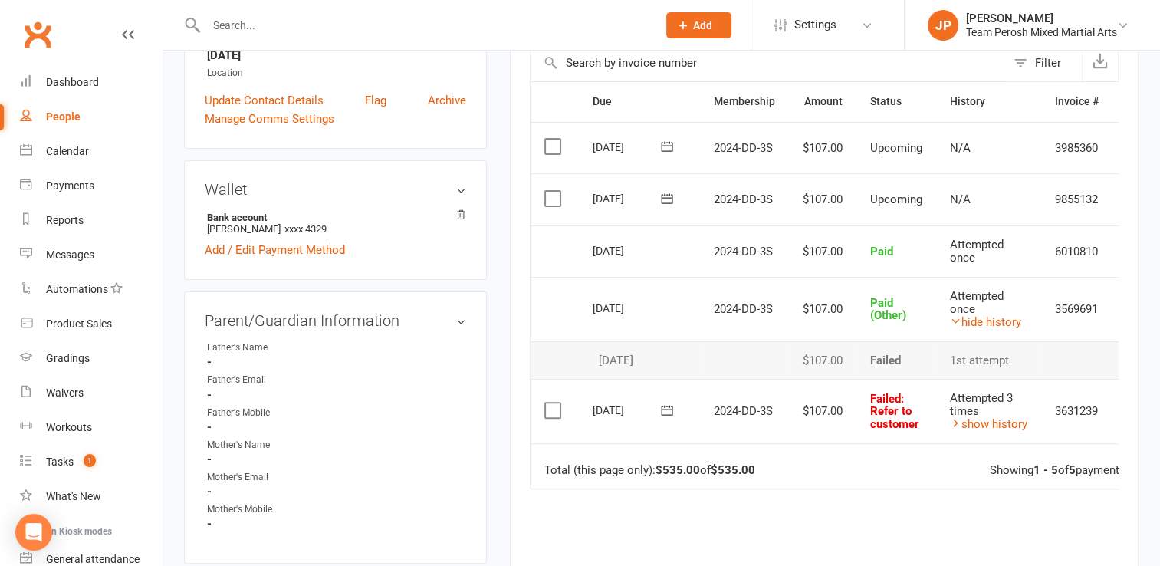
scroll to position [0, 0]
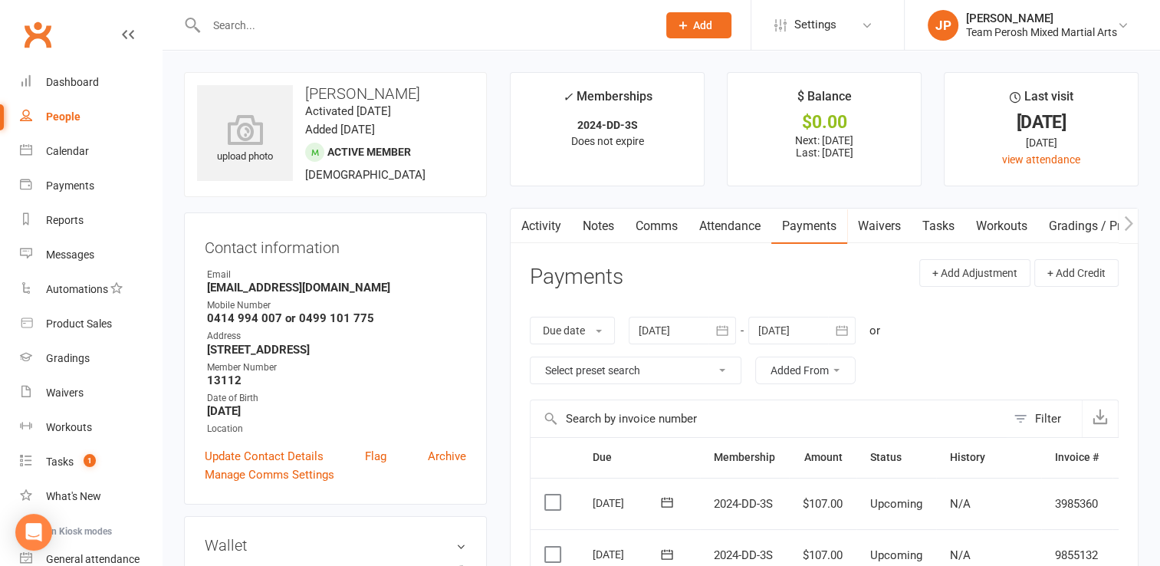
click at [728, 329] on icon "button" at bounding box center [721, 330] width 11 height 10
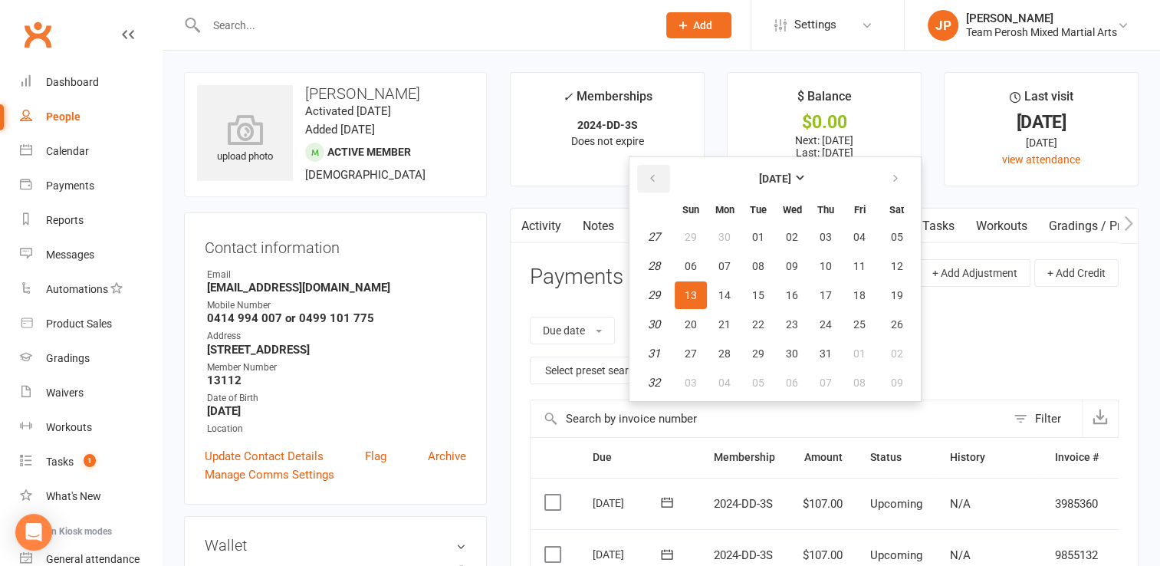
click at [650, 176] on icon "button" at bounding box center [652, 178] width 11 height 12
click at [688, 240] on span "01" at bounding box center [691, 237] width 12 height 12
type input "01 Jun 2025"
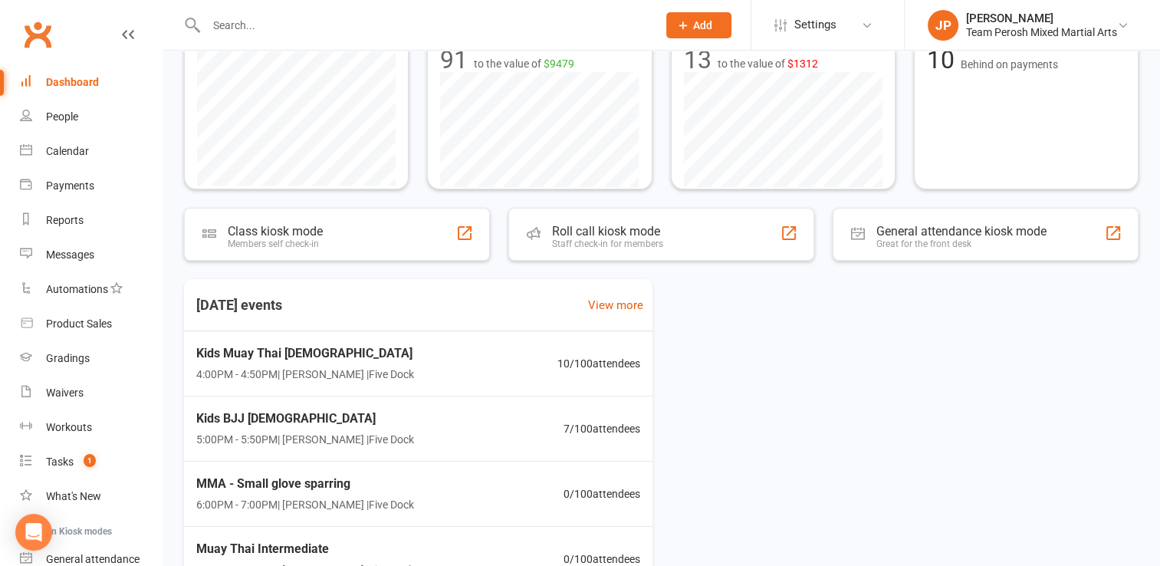
scroll to position [189, 0]
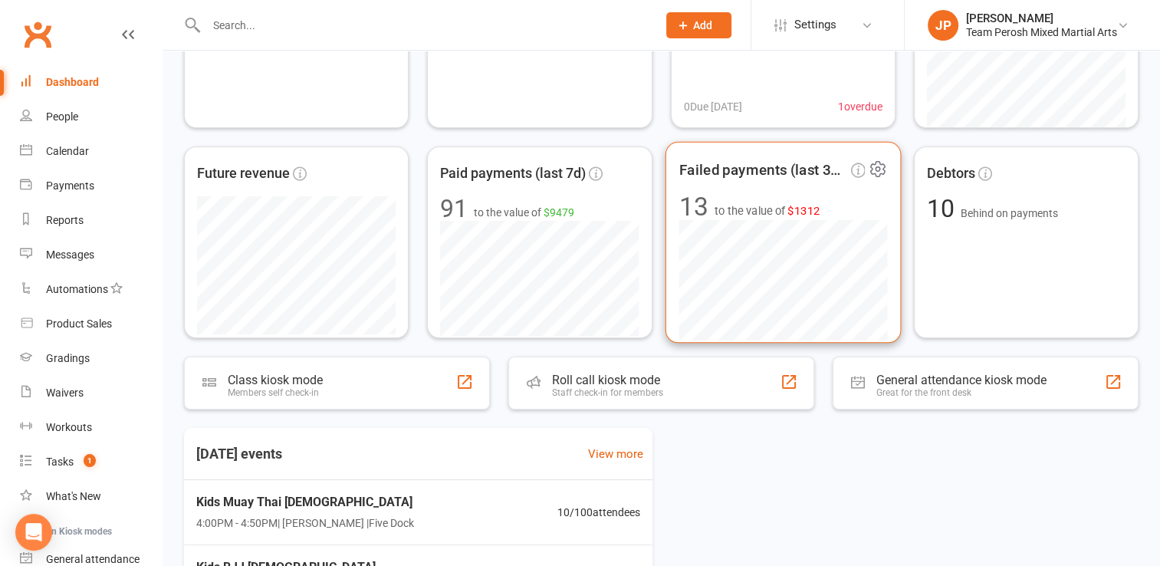
click at [767, 174] on span "Failed payments (last 30d)" at bounding box center [762, 169] width 169 height 23
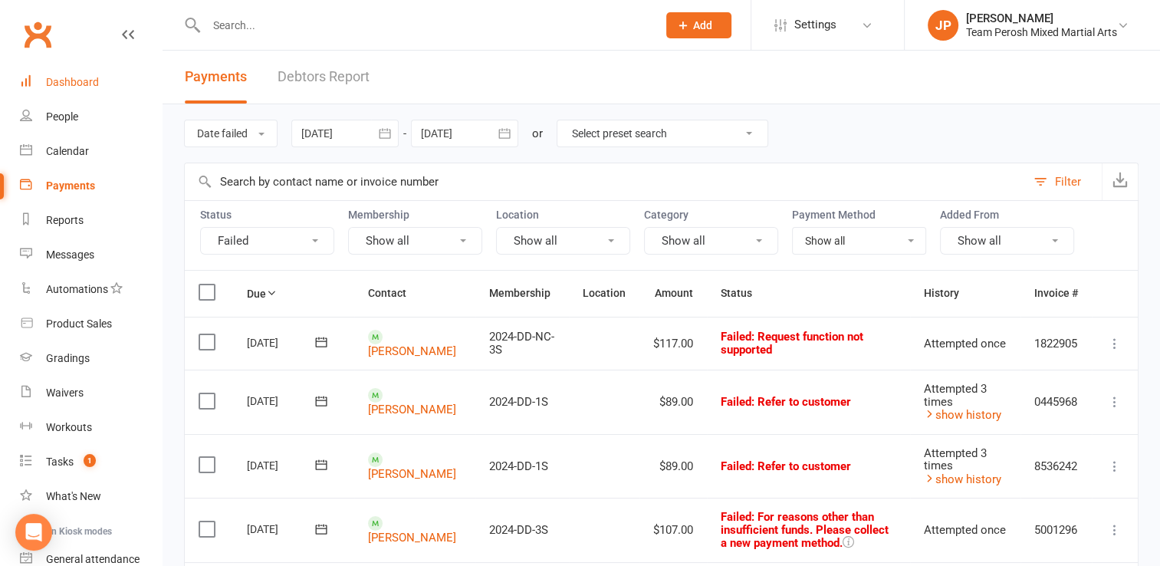
click at [57, 81] on div "Dashboard" at bounding box center [72, 82] width 53 height 12
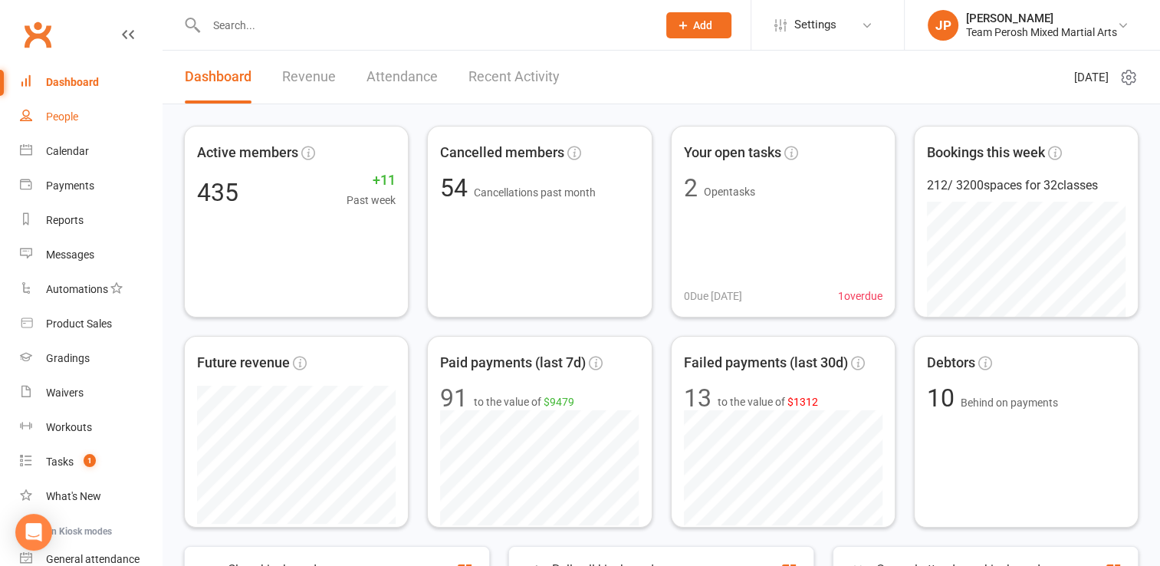
click at [61, 111] on div "People" at bounding box center [62, 116] width 32 height 12
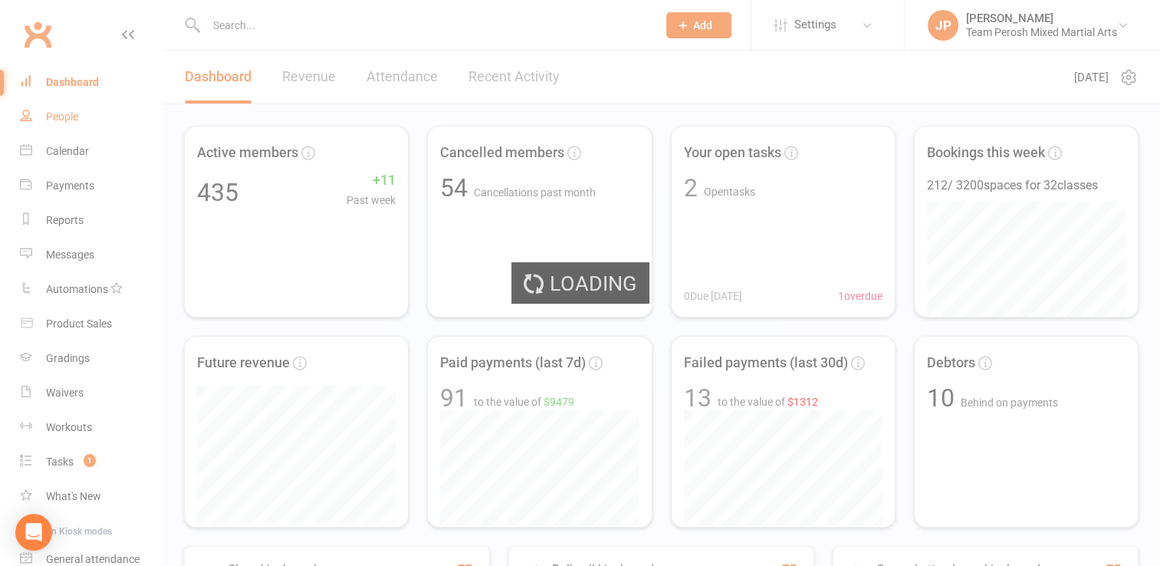
select select "active_trial"
select select "100"
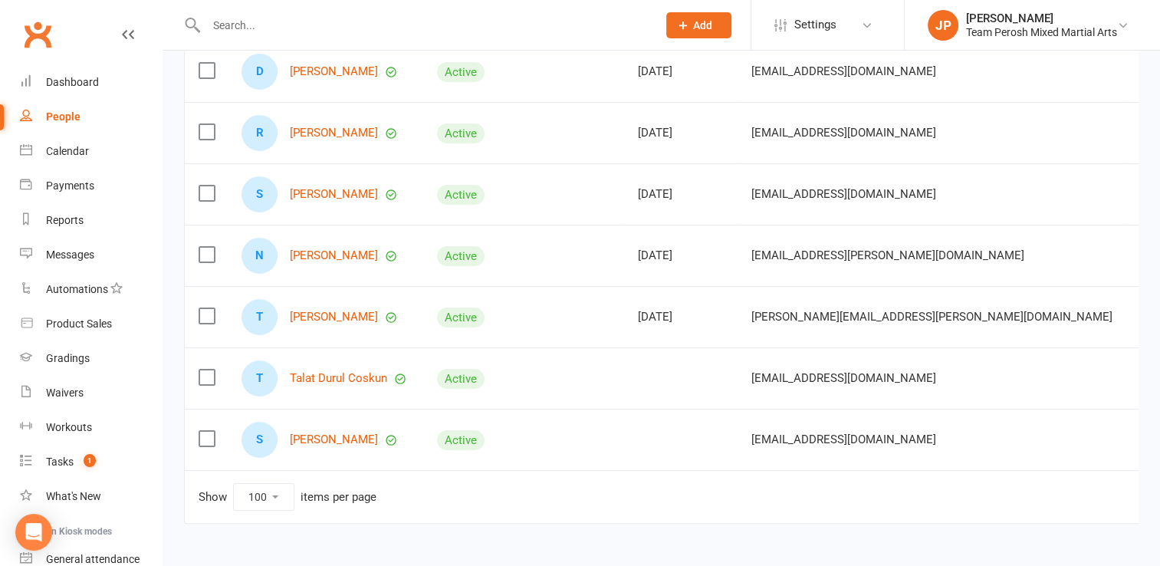
scroll to position [230, 0]
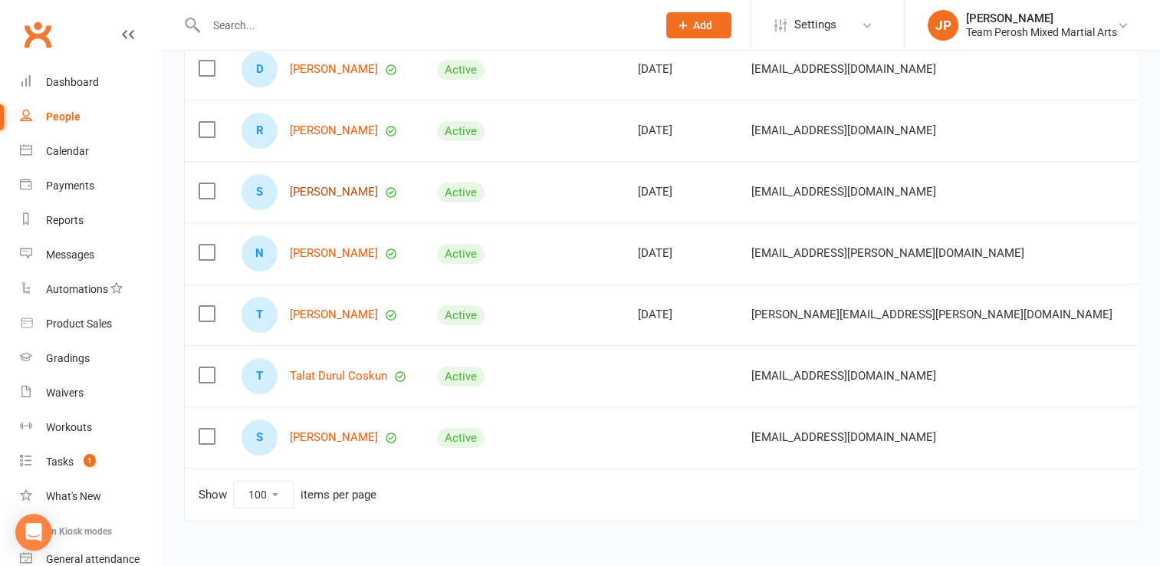
click at [336, 186] on link "[PERSON_NAME]" at bounding box center [334, 192] width 88 height 13
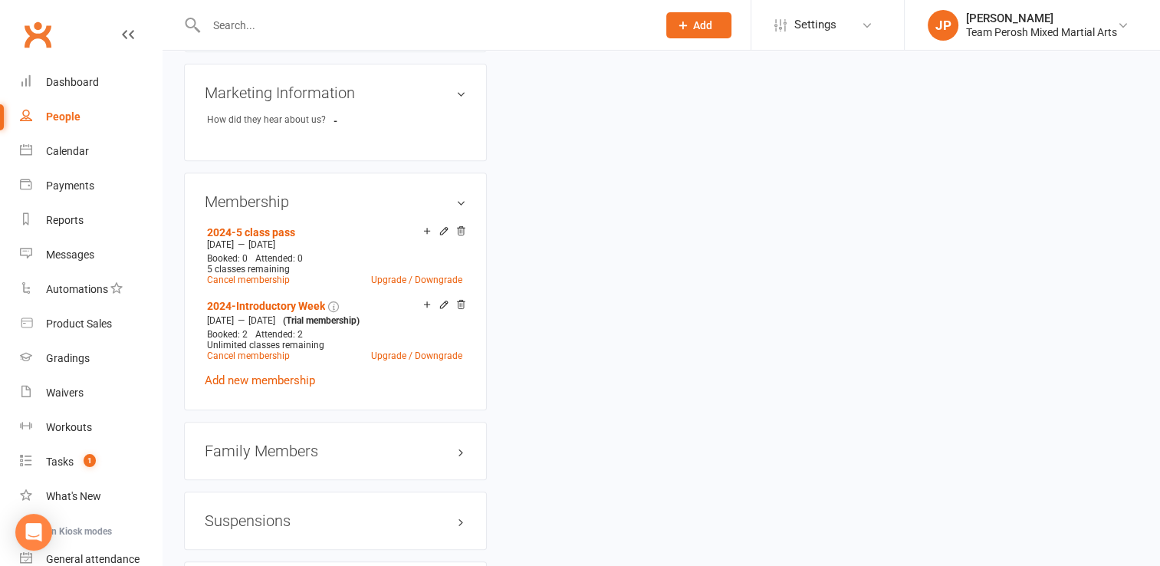
scroll to position [1079, 0]
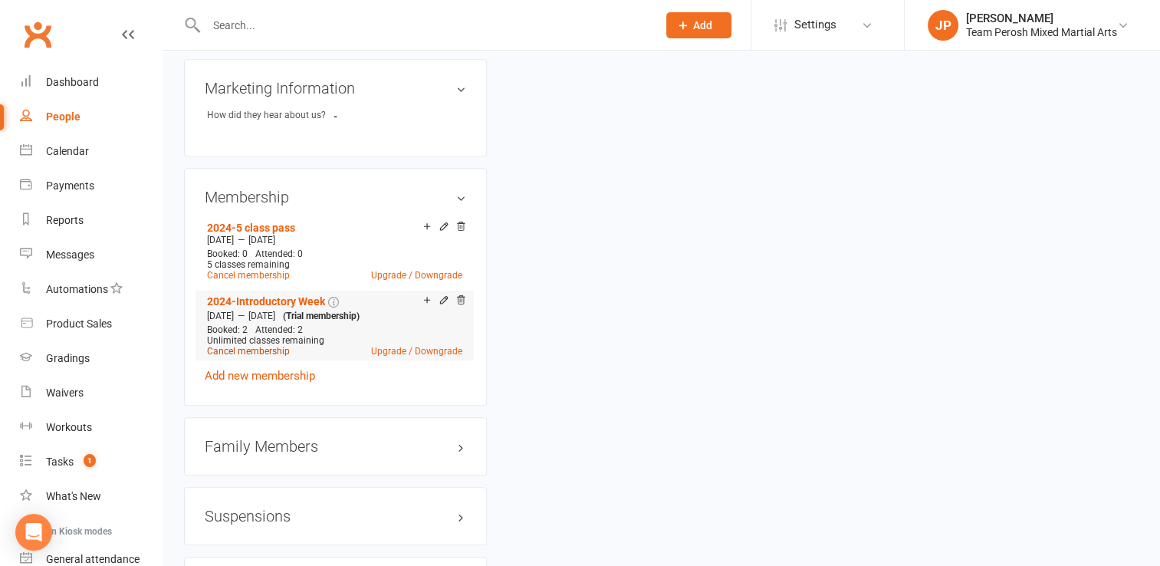
click at [252, 356] on link "Cancel membership" at bounding box center [248, 351] width 83 height 11
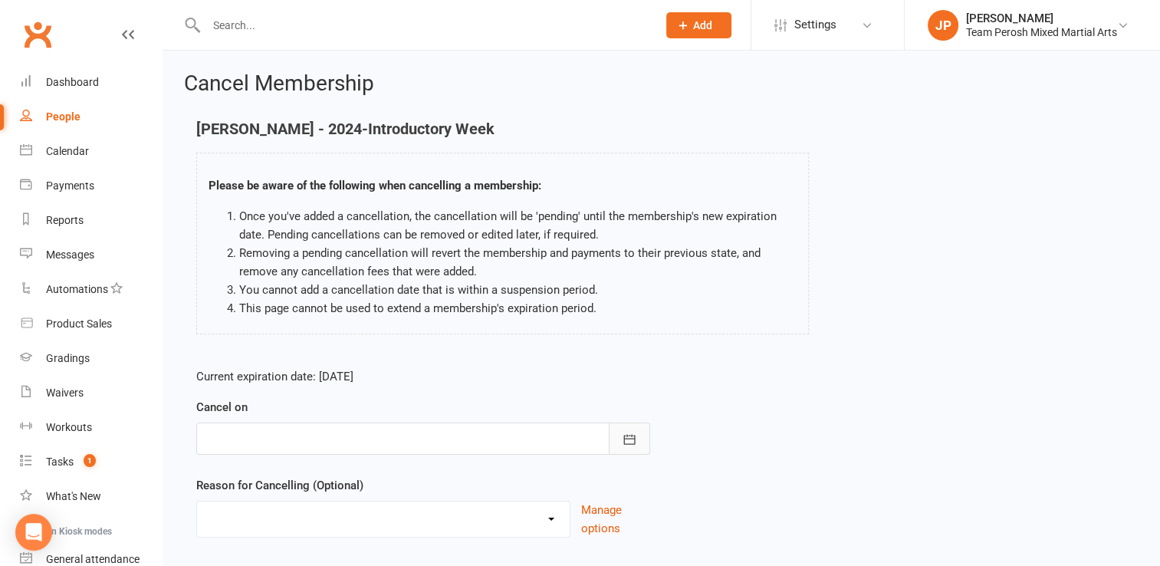
click at [627, 443] on icon "button" at bounding box center [628, 439] width 11 height 10
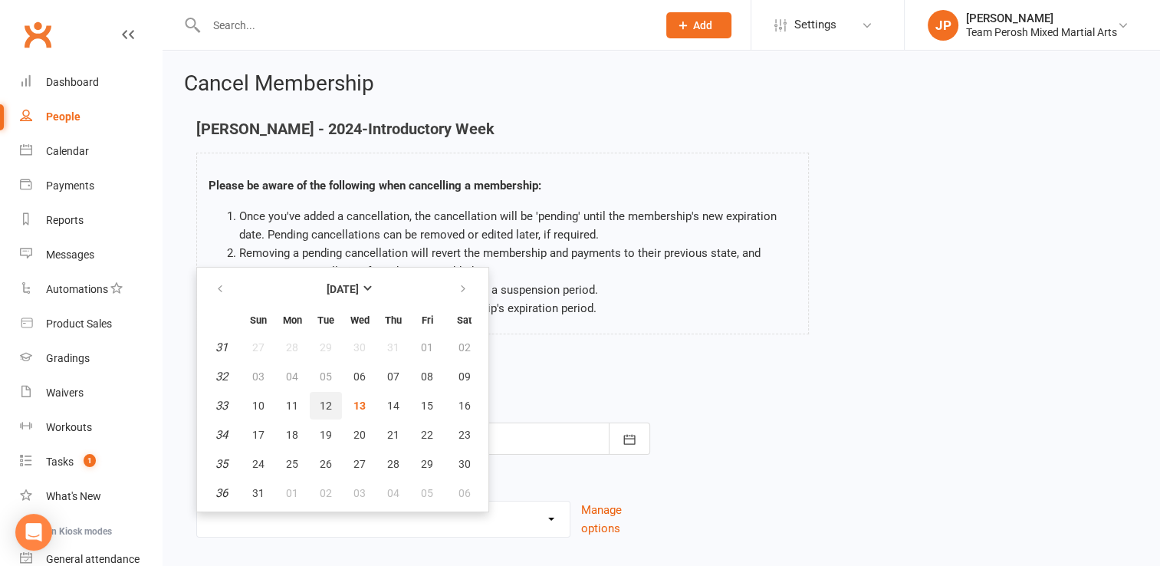
click at [325, 405] on span "12" at bounding box center [326, 405] width 12 height 12
type input "12 Aug 2025"
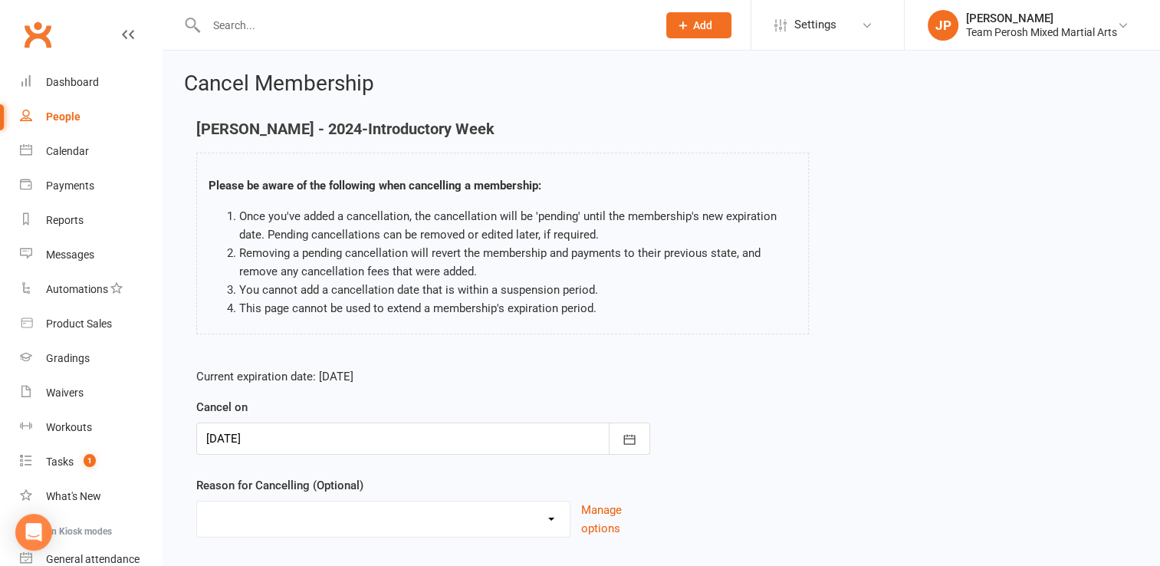
scroll to position [95, 0]
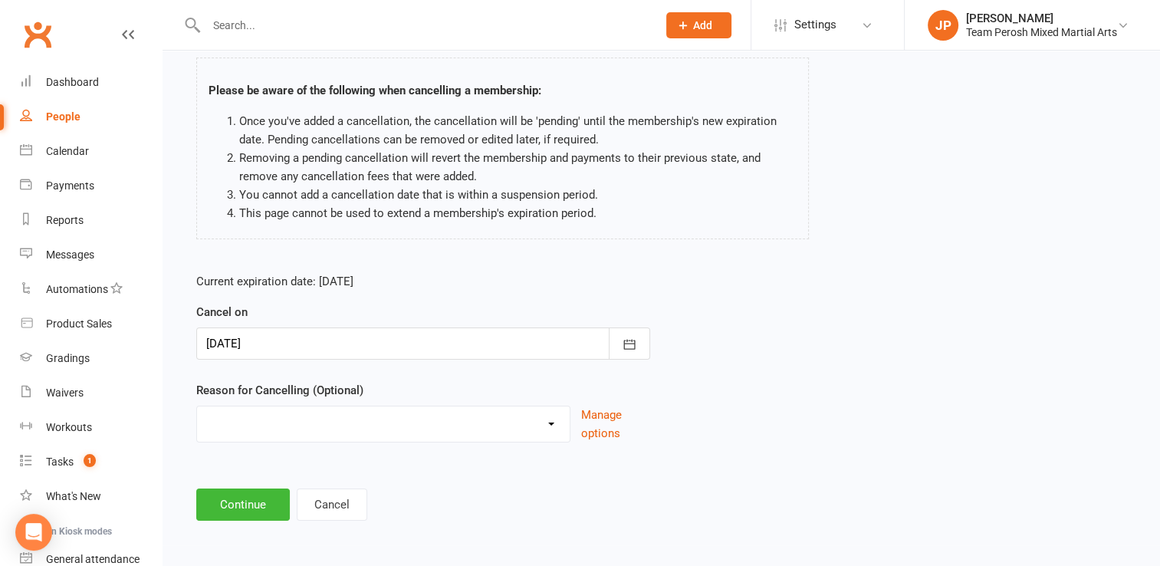
click at [549, 427] on select "Became a member Excessive failed payments Financial Inactive Inactive Casual In…" at bounding box center [383, 421] width 373 height 31
select select "9"
click at [197, 406] on select "Became a member Excessive failed payments Financial Inactive Inactive Casual In…" at bounding box center [383, 421] width 373 height 31
click at [242, 510] on button "Continue" at bounding box center [243, 504] width 94 height 32
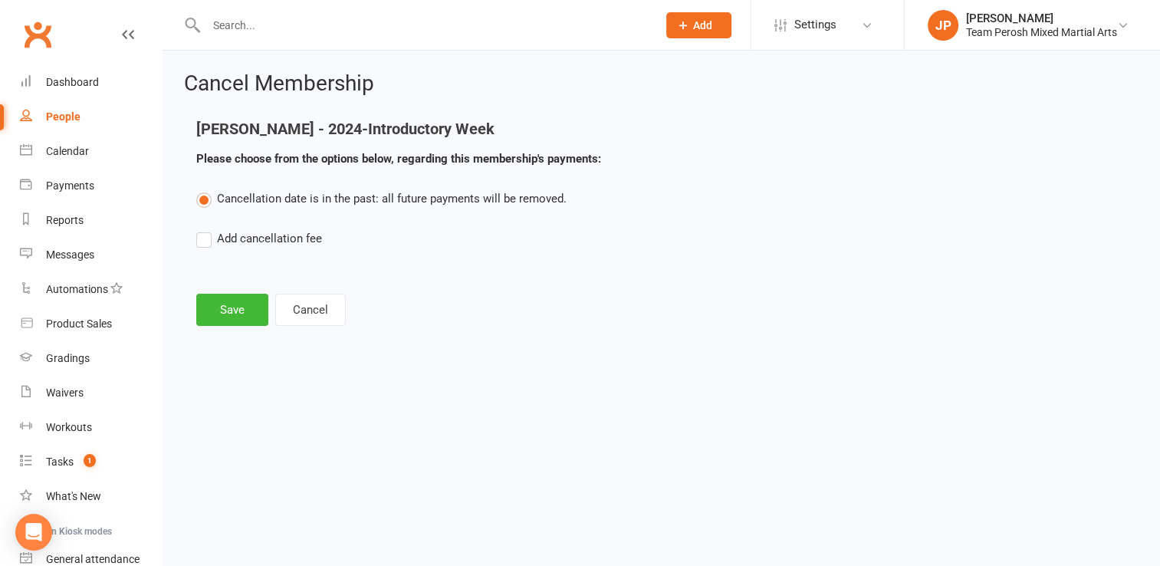
scroll to position [0, 0]
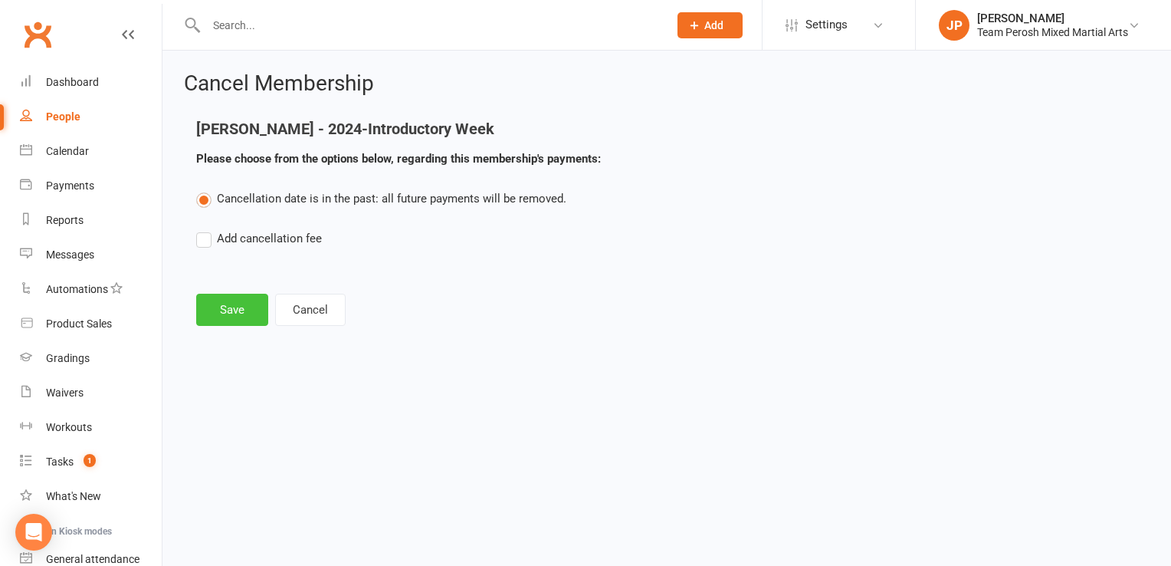
click at [236, 308] on button "Save" at bounding box center [232, 310] width 72 height 32
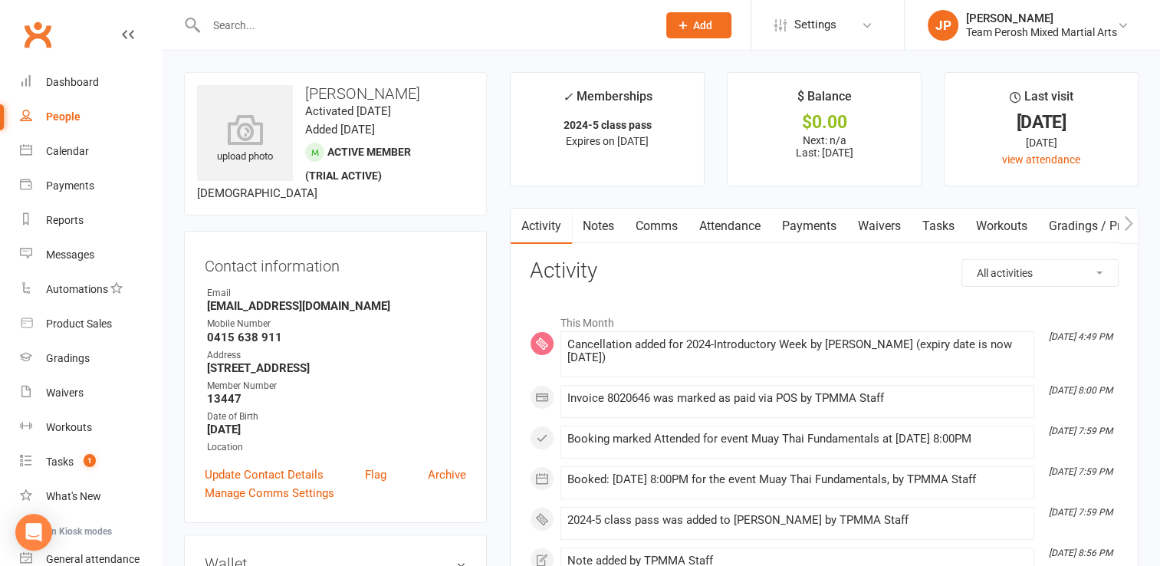
click at [826, 225] on link "Payments" at bounding box center [809, 226] width 76 height 35
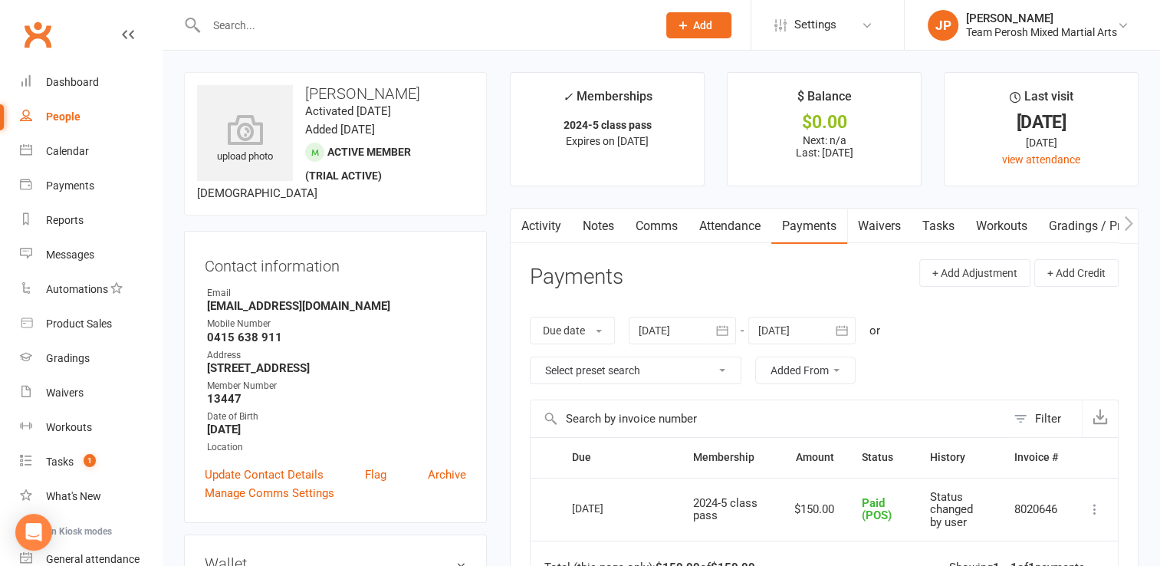
click at [534, 244] on div "Activity Notes Comms Attendance Payments Waivers Tasks Workouts Gradings / Prom…" at bounding box center [824, 508] width 629 height 600
click at [537, 235] on link "Activity" at bounding box center [541, 226] width 61 height 35
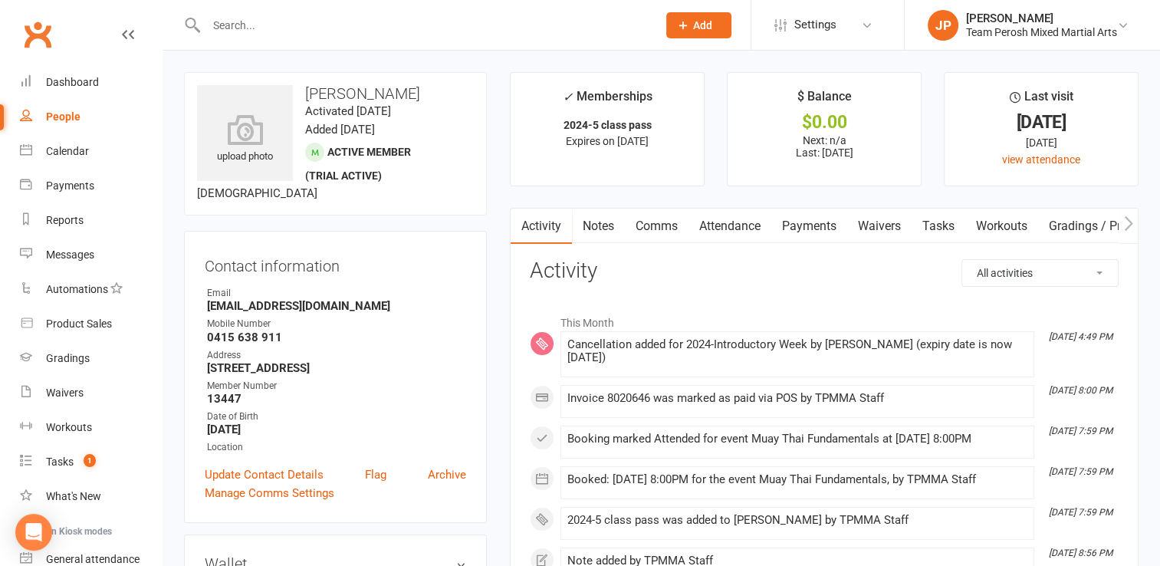
click at [52, 117] on div "People" at bounding box center [63, 116] width 34 height 12
select select "active_trial"
select select "100"
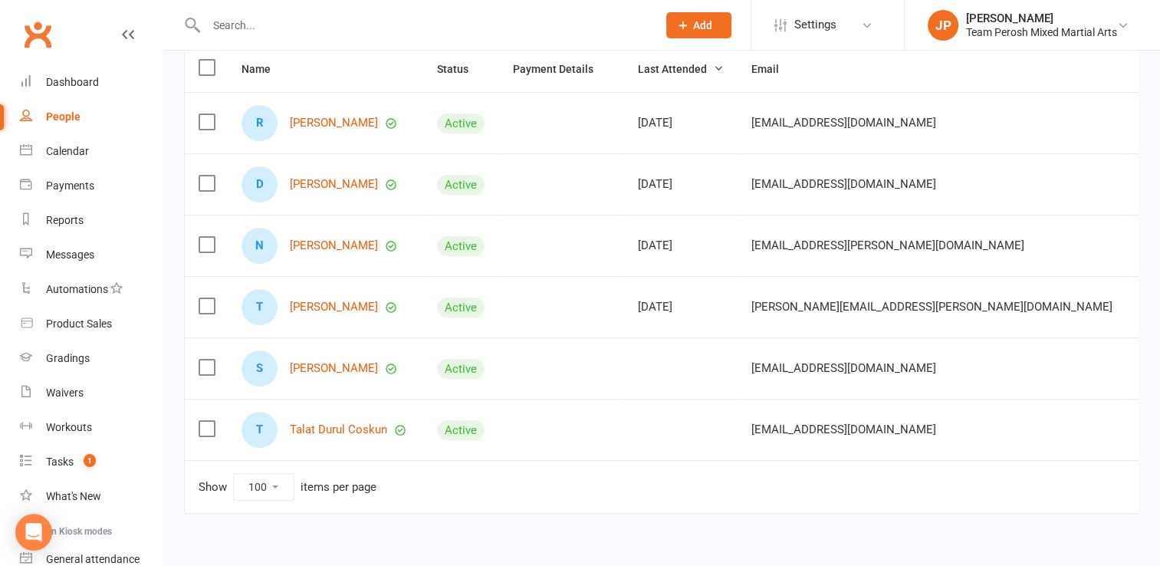
scroll to position [106, 0]
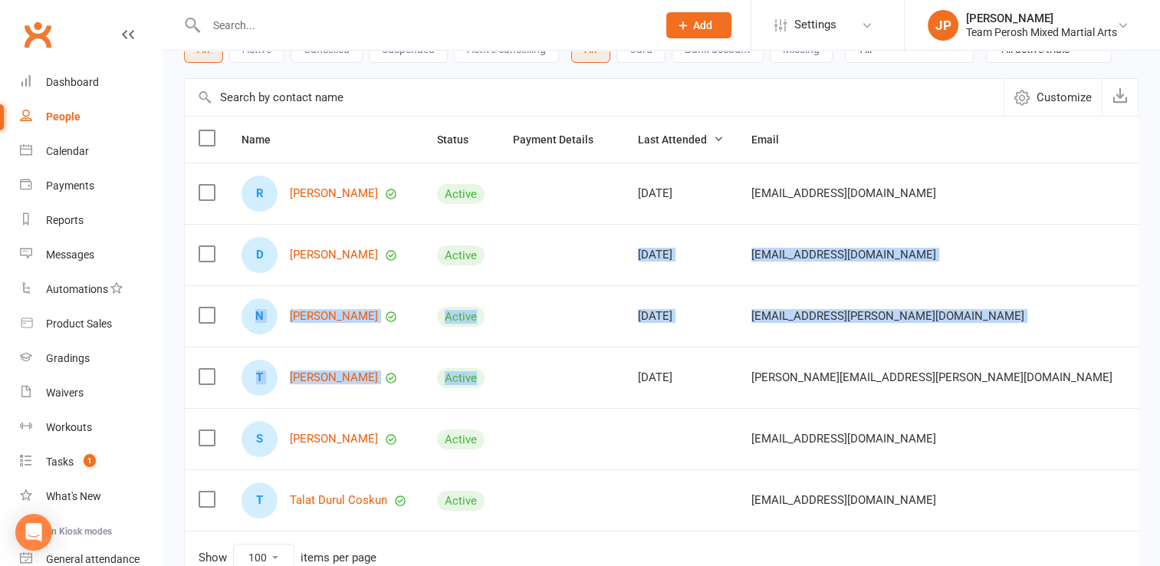
drag, startPoint x: 527, startPoint y: 262, endPoint x: 534, endPoint y: 366, distance: 104.5
click at [534, 366] on tbody "R Roy Chae Active Aug 12, 2025 Roychae160606@gmail.com Aug 12, 2025 13455 0426 …" at bounding box center [1017, 347] width 1665 height 368
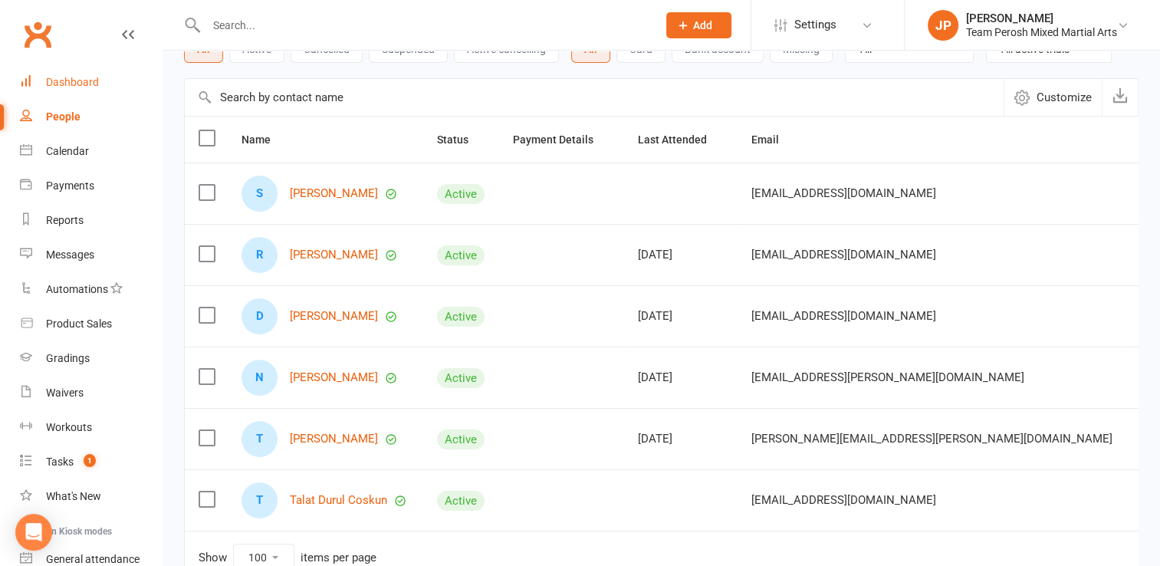
click at [75, 74] on link "Dashboard" at bounding box center [91, 82] width 142 height 34
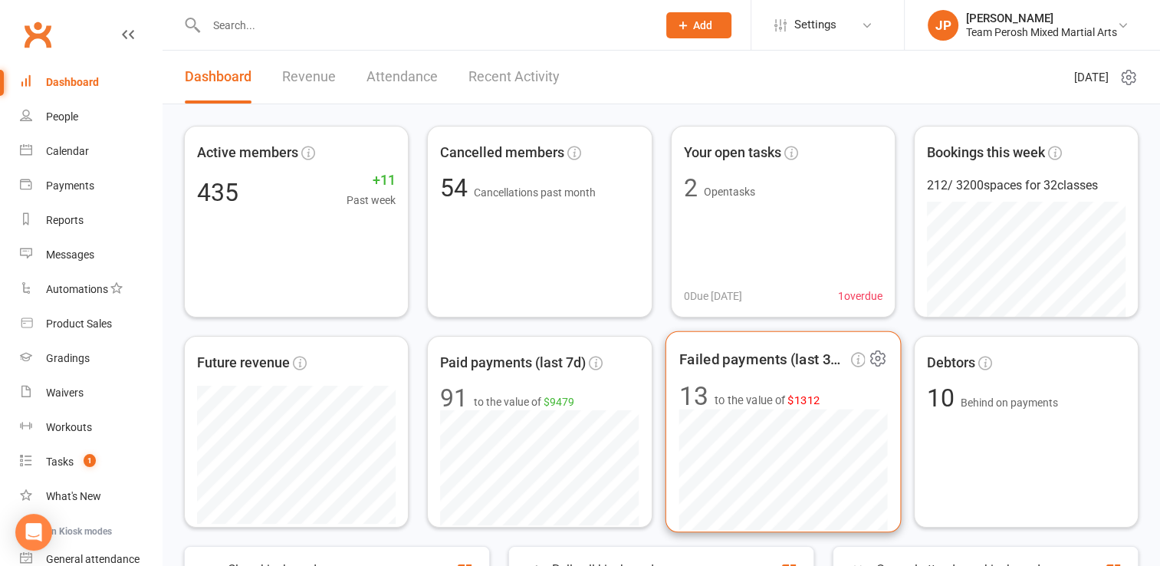
click at [700, 356] on span "Failed payments (last 30d)" at bounding box center [762, 358] width 169 height 23
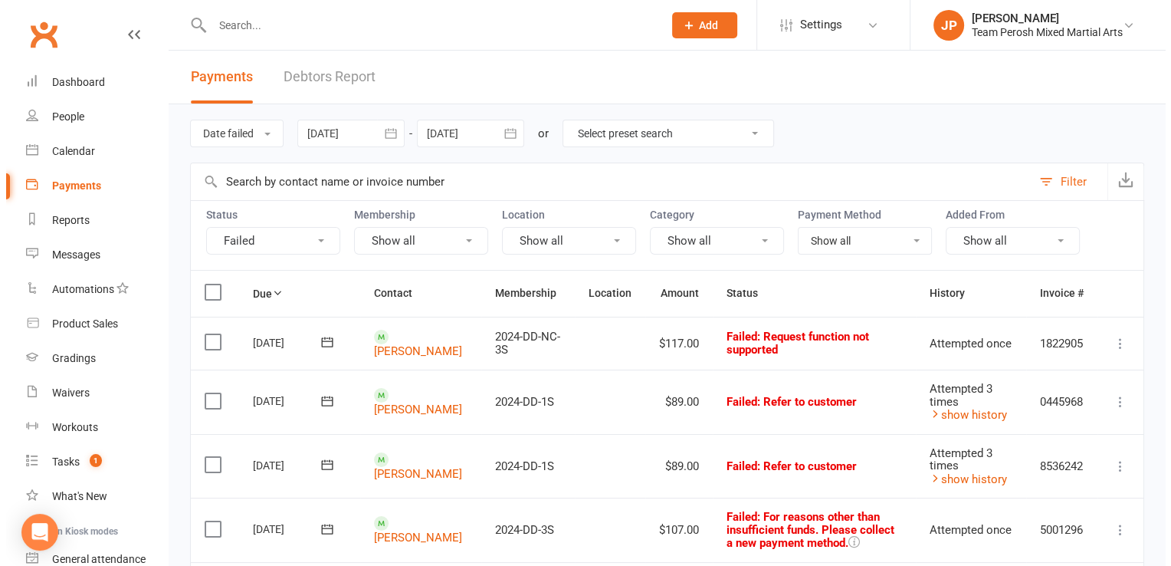
scroll to position [136, 0]
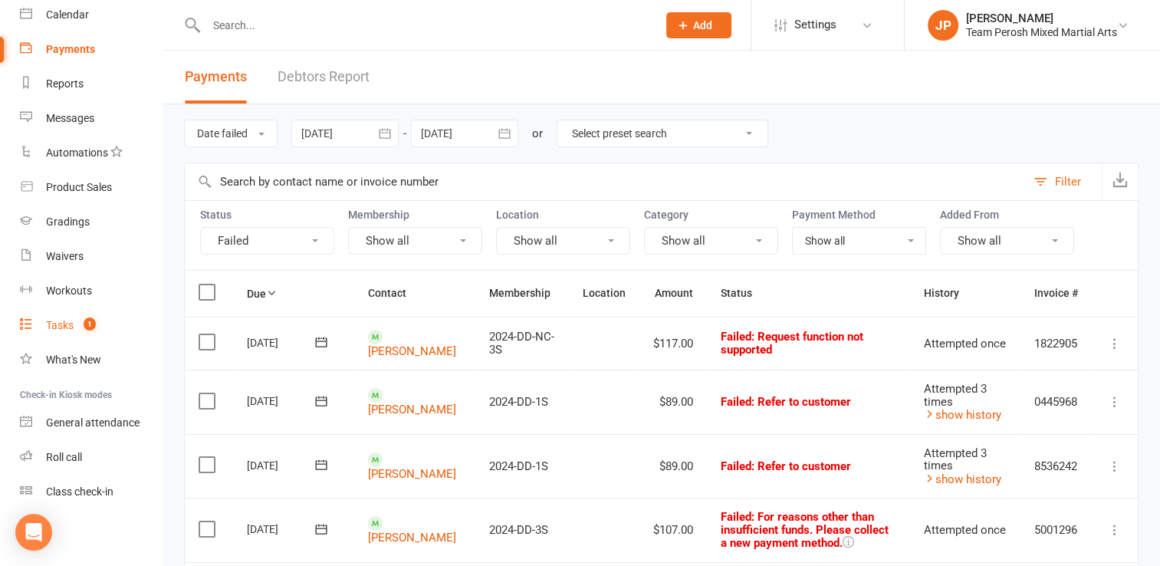
click at [49, 324] on div "Tasks" at bounding box center [60, 325] width 28 height 12
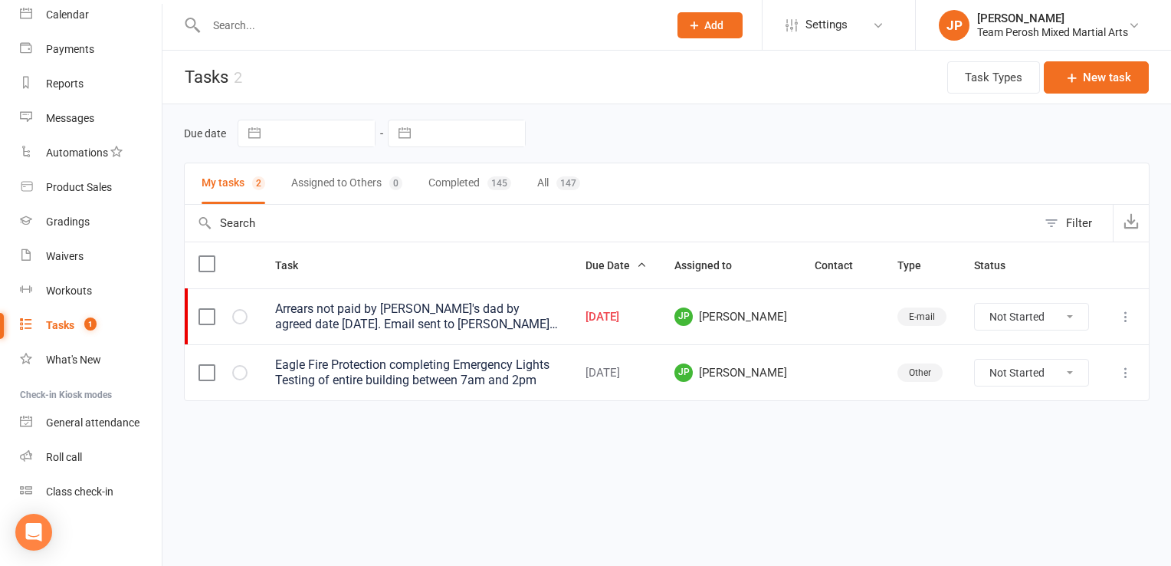
click at [334, 313] on div "Arrears not paid by Karim's dad by agreed date Friday 1/8. Email sent to Karim'…" at bounding box center [416, 316] width 283 height 31
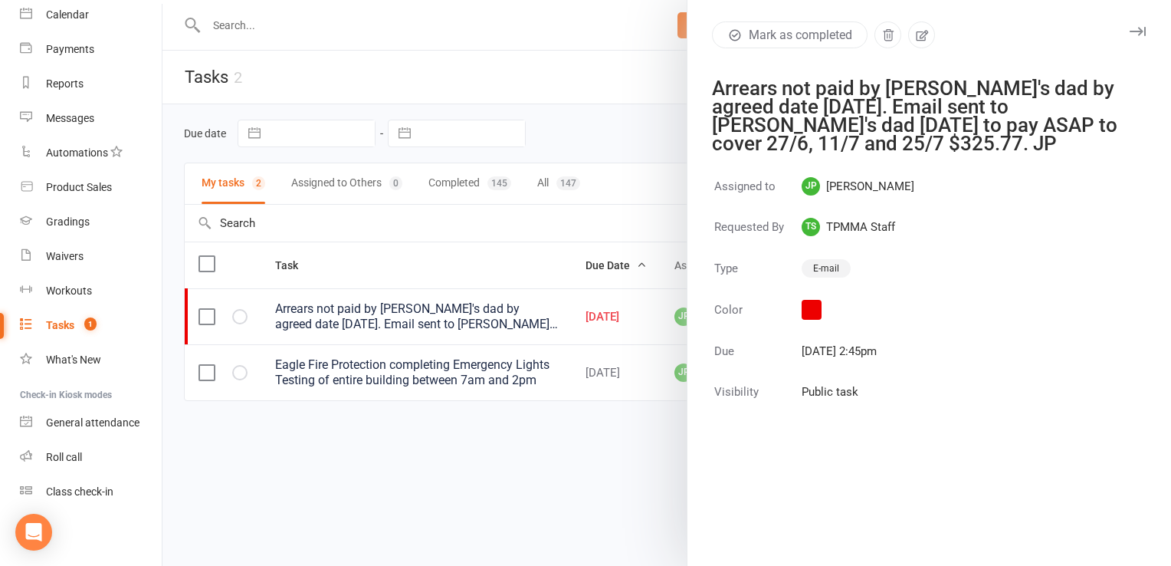
click at [1130, 33] on icon "button" at bounding box center [1138, 31] width 16 height 9
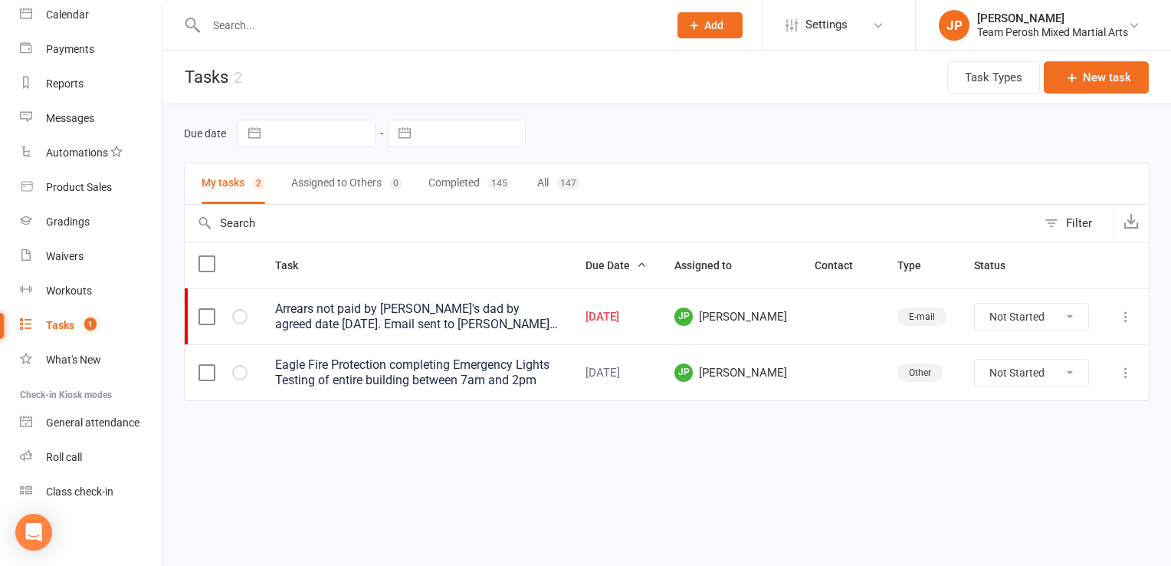
click at [1125, 320] on icon at bounding box center [1126, 316] width 15 height 15
click at [1038, 381] on link "Edit" at bounding box center [1059, 376] width 152 height 31
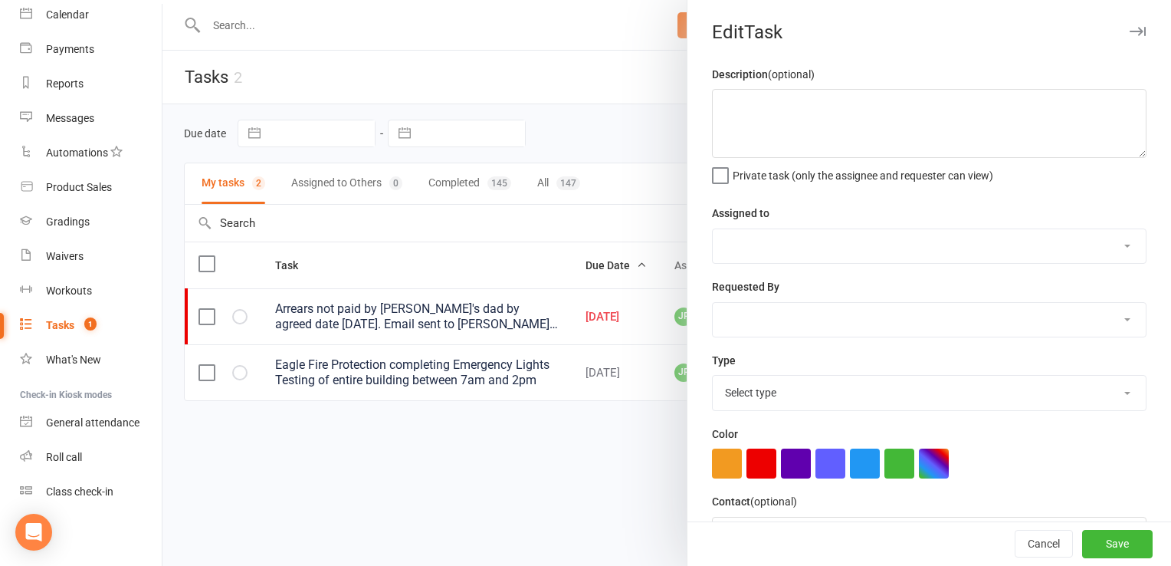
type textarea "Arrears not paid by Karim's dad by agreed date Friday 1/8. Email sent to Karim'…"
select select "50816"
select select "50822"
type input "[DATE]"
type input "2:45pm"
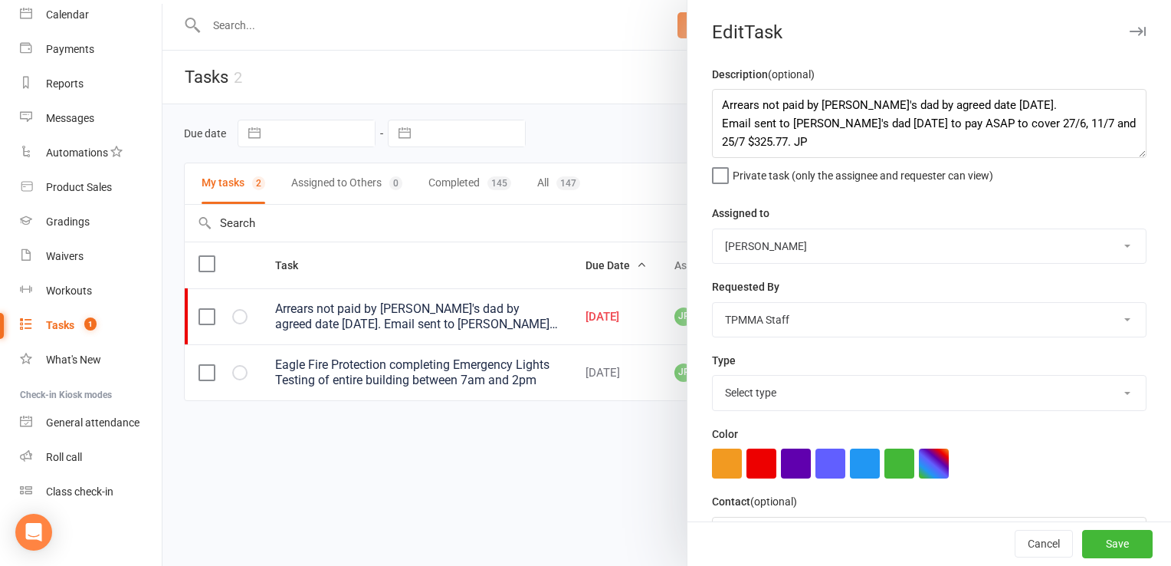
select select "29928"
click at [1046, 123] on textarea "Arrears not paid by Karim's dad by agreed date Friday 1/8. Email sent to Karim'…" at bounding box center [929, 123] width 435 height 69
click at [782, 142] on textarea "Arrears not paid by Karim's dad by agreed date Friday 1/8. Email sent to Karim'…" at bounding box center [929, 123] width 435 height 69
drag, startPoint x: 903, startPoint y: 117, endPoint x: 695, endPoint y: 123, distance: 207.8
click at [695, 123] on div "Description (optional) Arrears not paid by Karim's dad by agreed date Friday 1/…" at bounding box center [930, 376] width 484 height 623
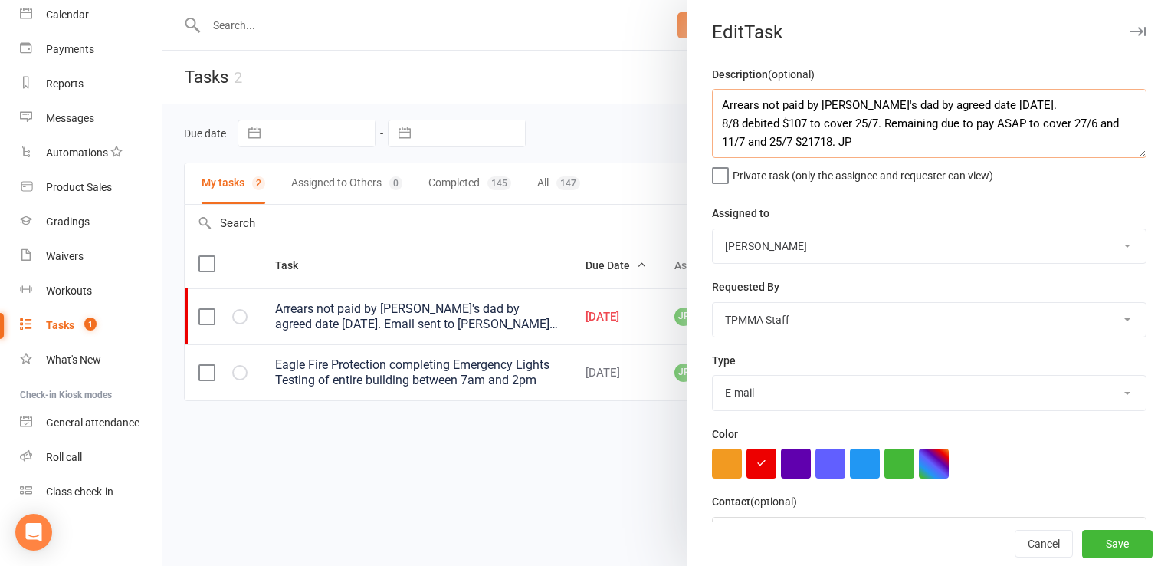
click at [1024, 121] on textarea "Arrears not paid by Karim's dad by agreed date Friday 1/8. 8/8 debited $107 to …" at bounding box center [929, 123] width 435 height 69
click at [816, 140] on textarea "Arrears not paid by Karim's dad by agreed date Friday 1/8. 8/8 debited $107 to …" at bounding box center [929, 123] width 435 height 69
click at [803, 142] on textarea "Arrears not paid by Karim's dad by agreed date Friday 1/8. 8/8 debited $107 to …" at bounding box center [929, 123] width 435 height 69
type textarea "Arrears not paid by Karim's dad by agreed date Friday 1/8. 8/8 debited $107 to …"
click at [890, 179] on span "Private task (only the assignee and requester can view)" at bounding box center [863, 173] width 261 height 18
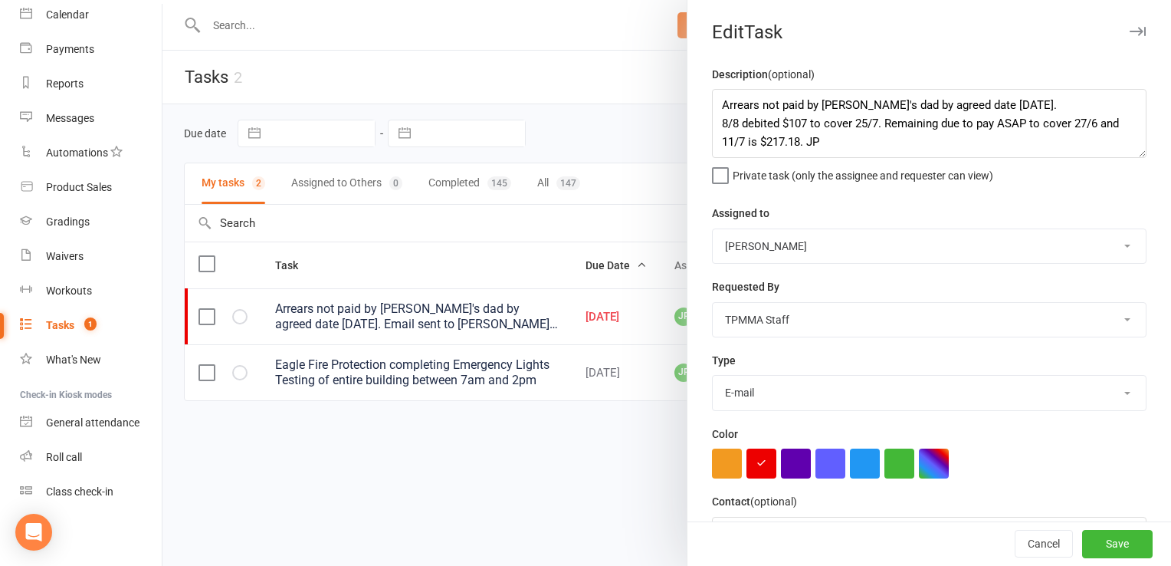
click at [890, 164] on input "Private task (only the assignee and requester can view)" at bounding box center [852, 164] width 281 height 0
click at [1090, 541] on button "Save" at bounding box center [1117, 545] width 71 height 28
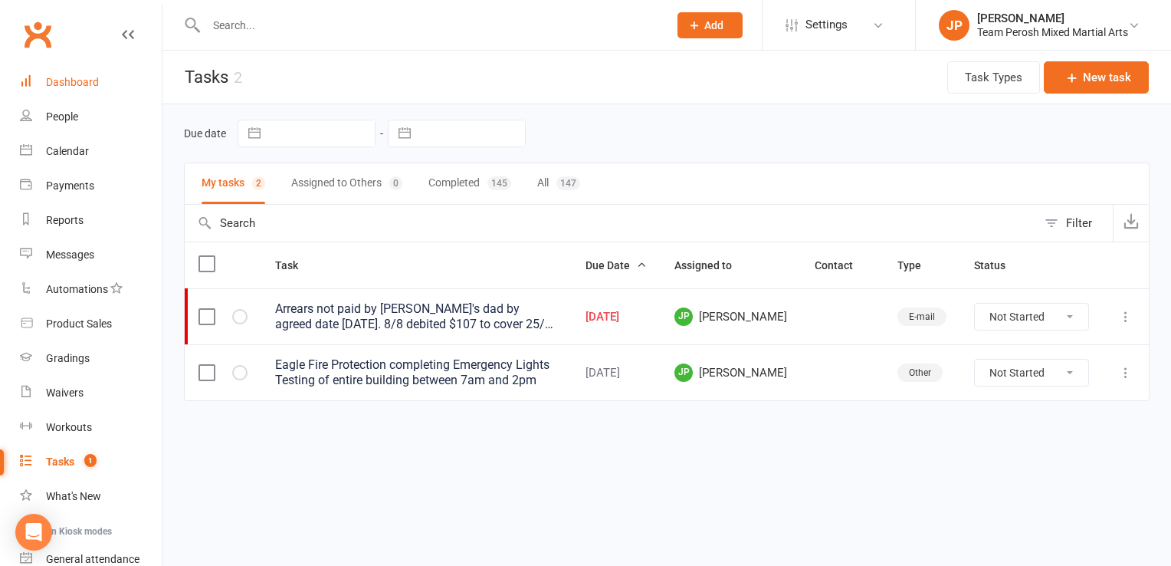
click at [57, 78] on div "Dashboard" at bounding box center [72, 82] width 53 height 12
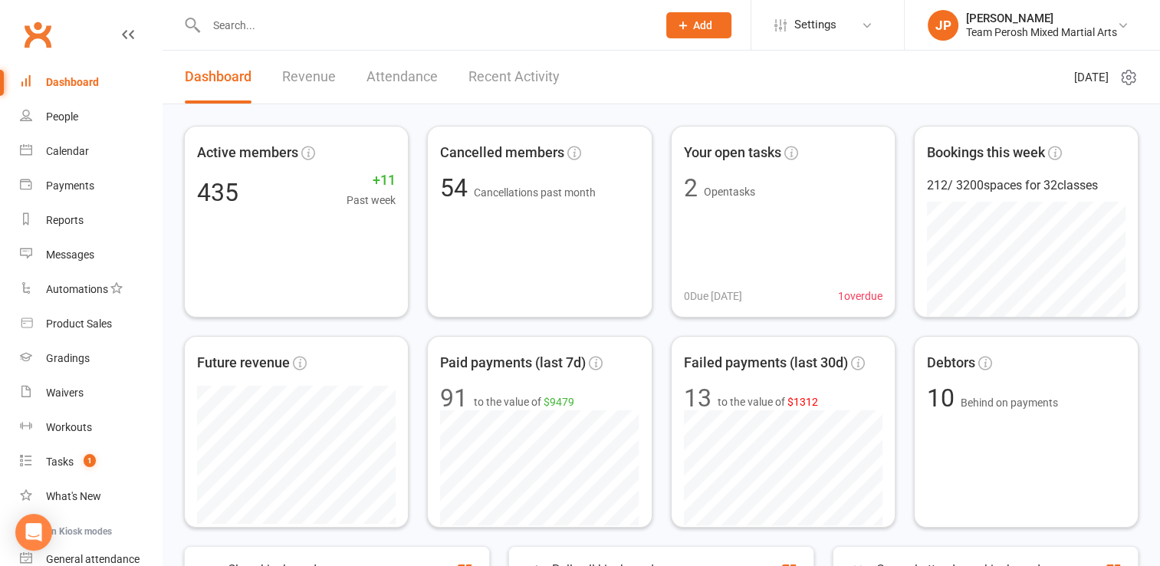
click at [64, 90] on link "Dashboard" at bounding box center [91, 82] width 142 height 34
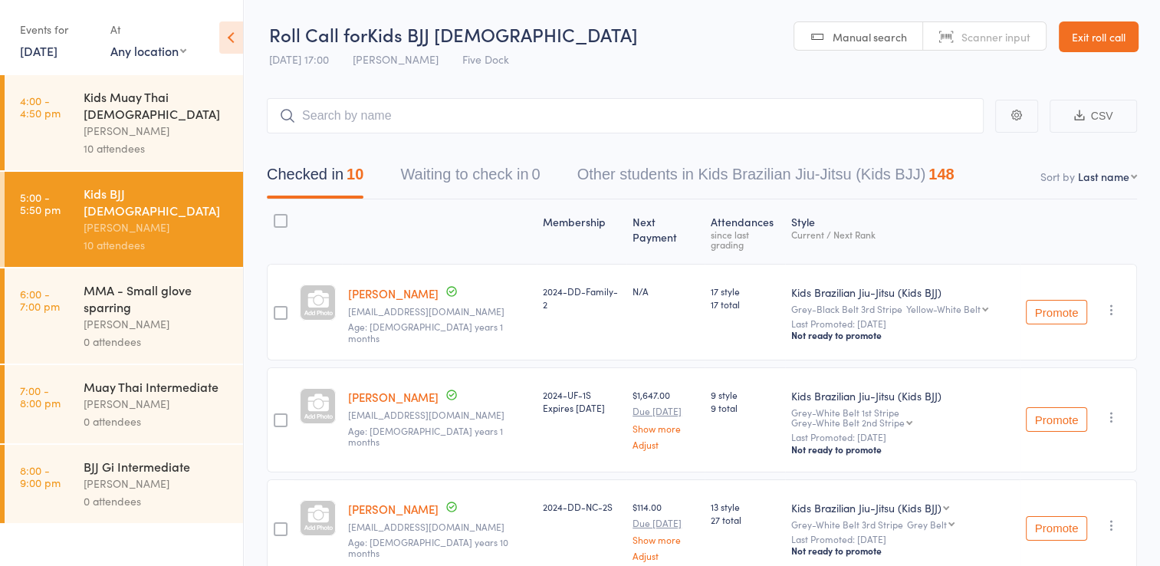
click at [113, 90] on div "Kids Muay Thai [DEMOGRAPHIC_DATA]" at bounding box center [157, 105] width 146 height 34
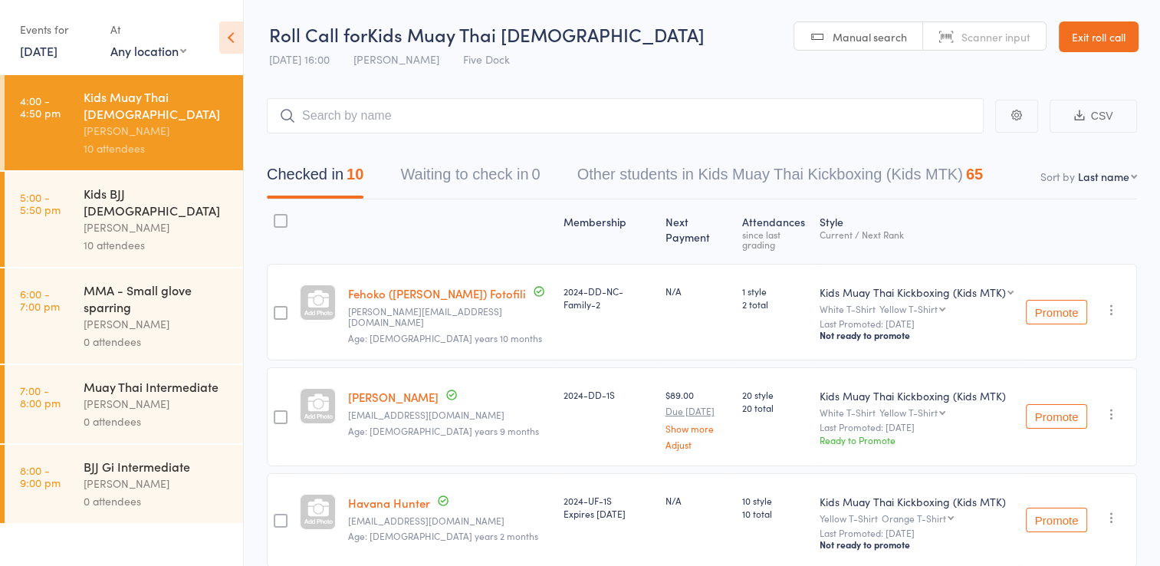
click at [1087, 31] on link "Exit roll call" at bounding box center [1099, 36] width 80 height 31
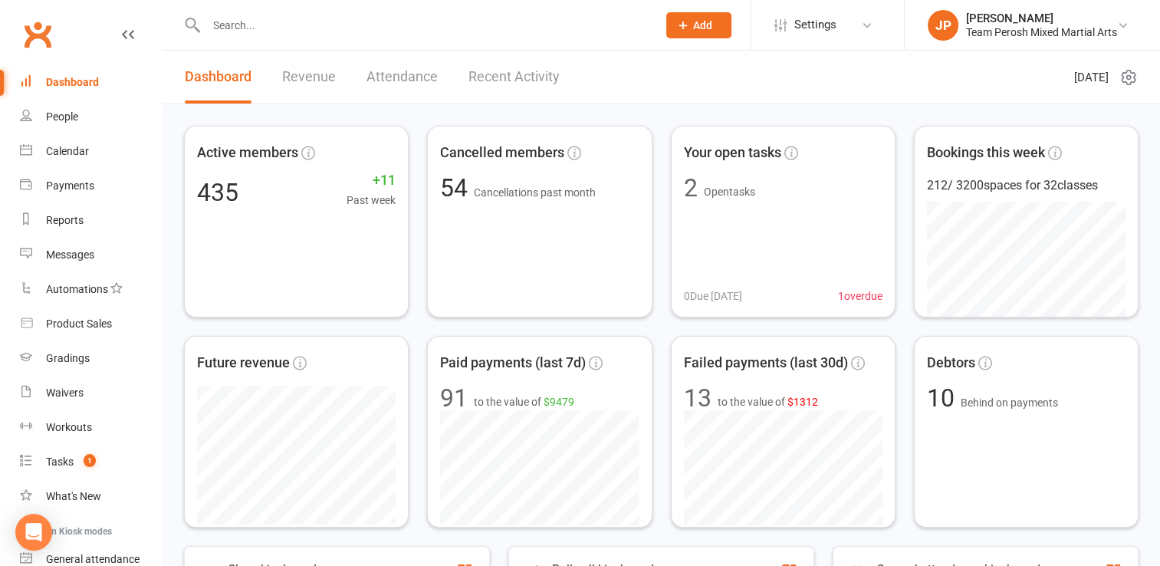
click at [213, 31] on input "text" at bounding box center [424, 25] width 445 height 21
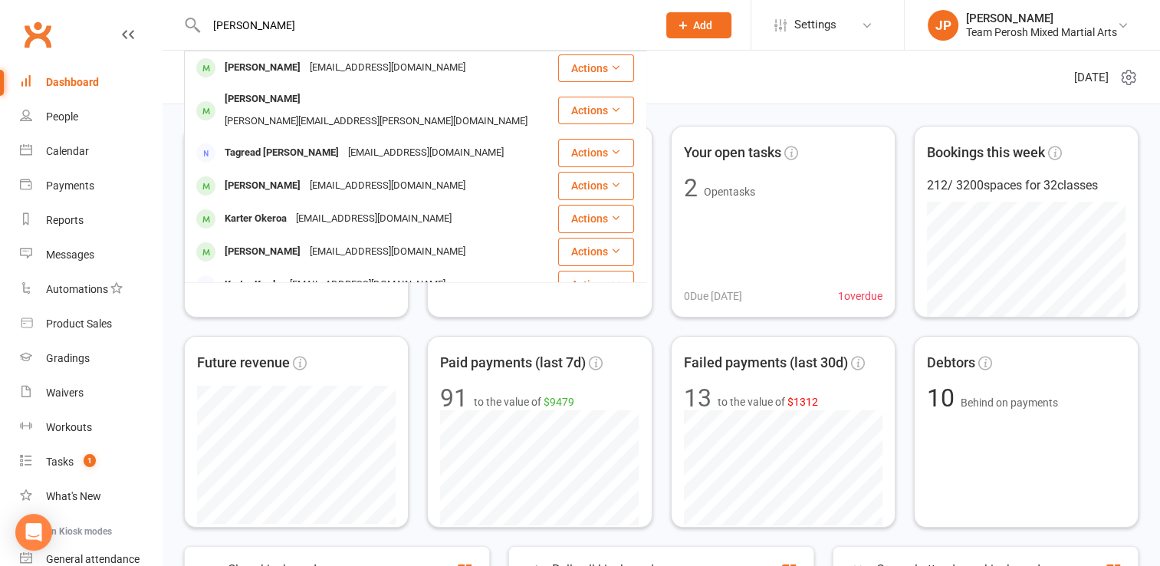
type input "[PERSON_NAME]"
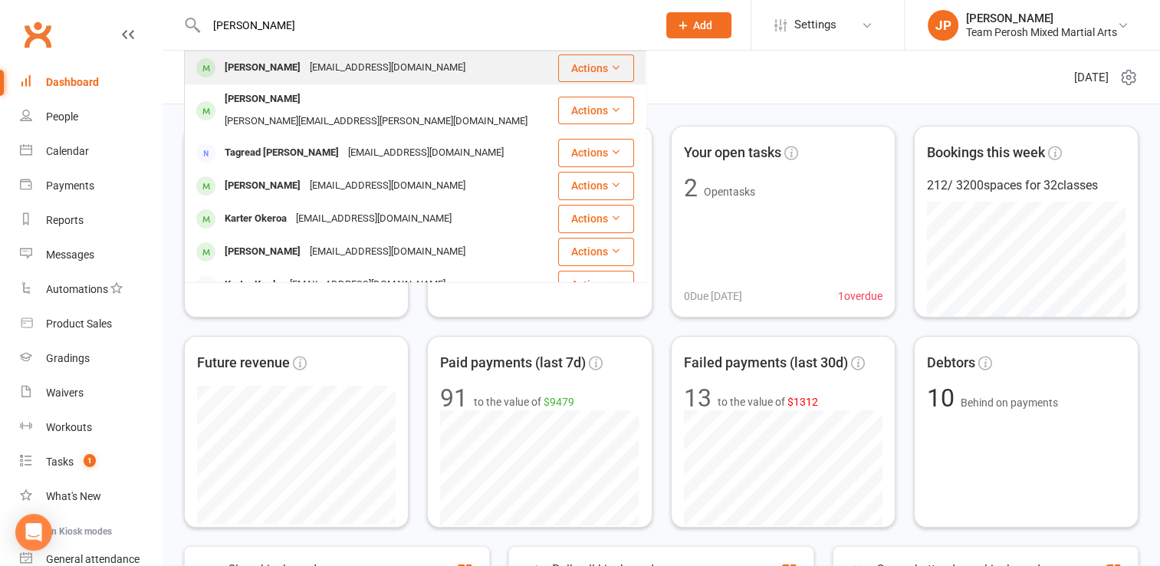
click at [271, 71] on div "[PERSON_NAME]" at bounding box center [262, 68] width 85 height 22
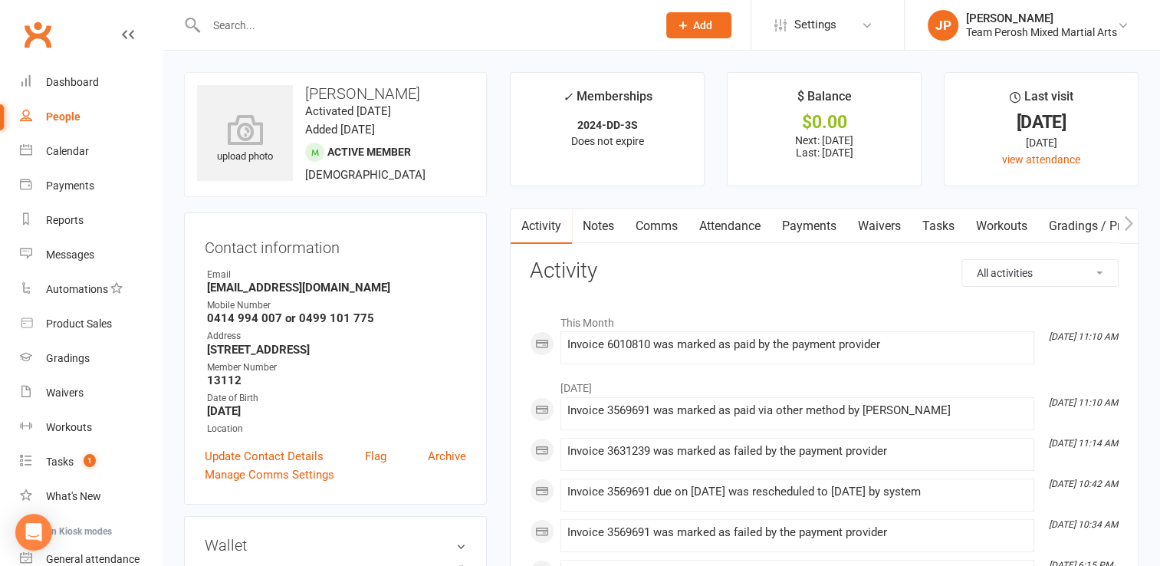
click at [813, 228] on link "Payments" at bounding box center [809, 226] width 76 height 35
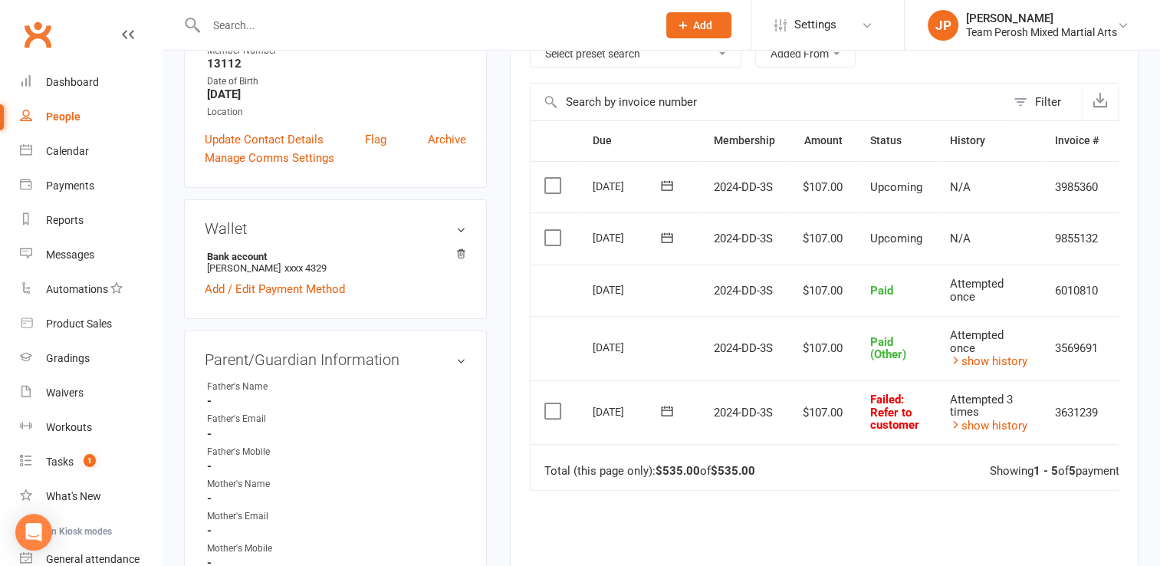
scroll to position [319, 0]
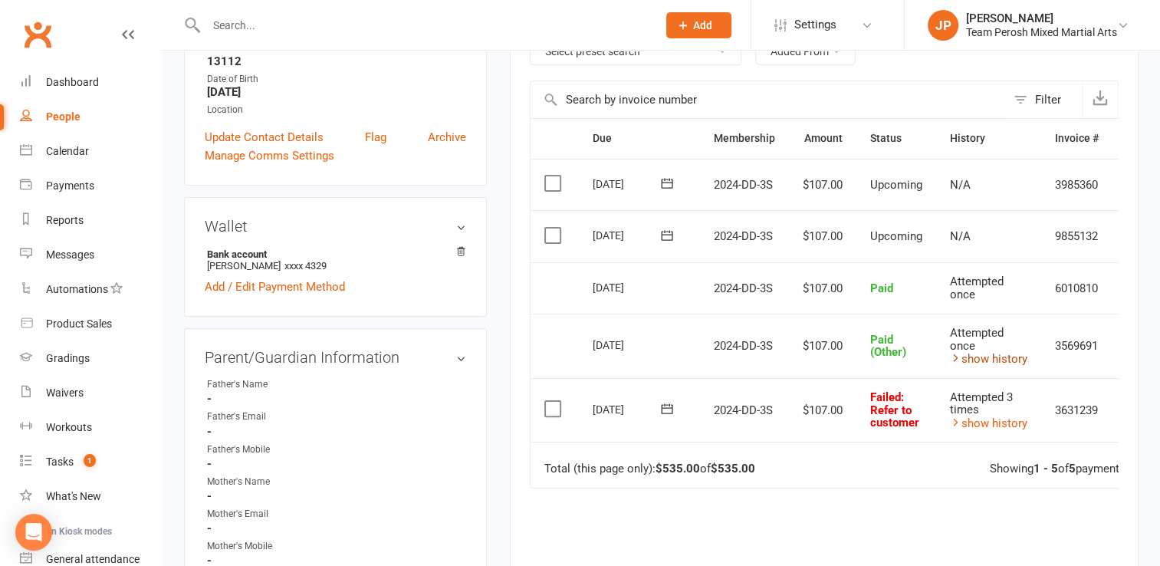
click at [981, 360] on link "show history" at bounding box center [988, 359] width 77 height 14
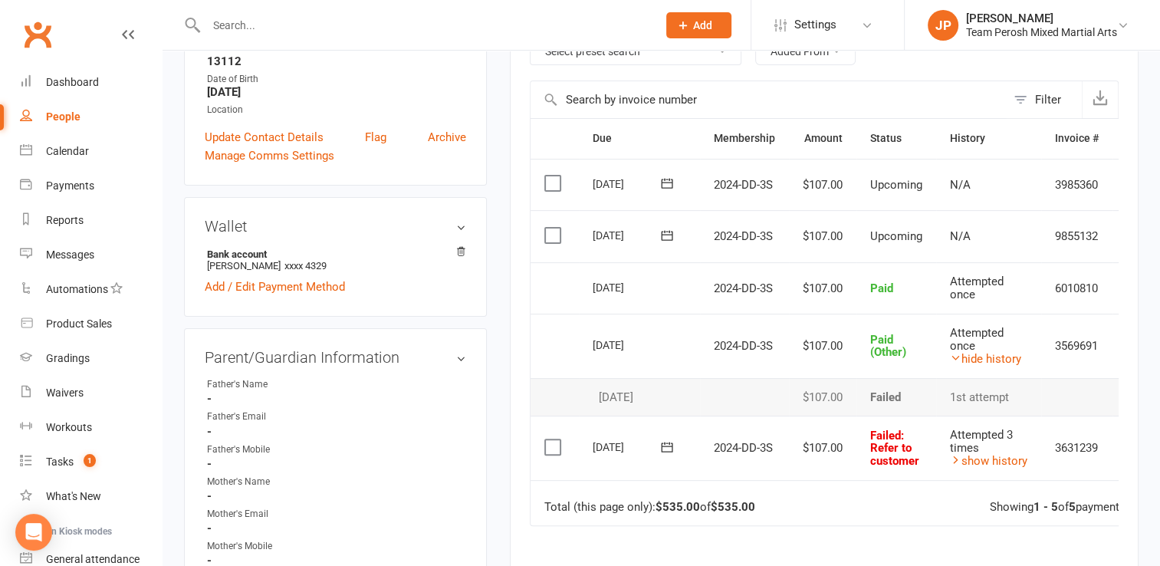
drag, startPoint x: 1158, startPoint y: 178, endPoint x: 1154, endPoint y: 207, distance: 29.4
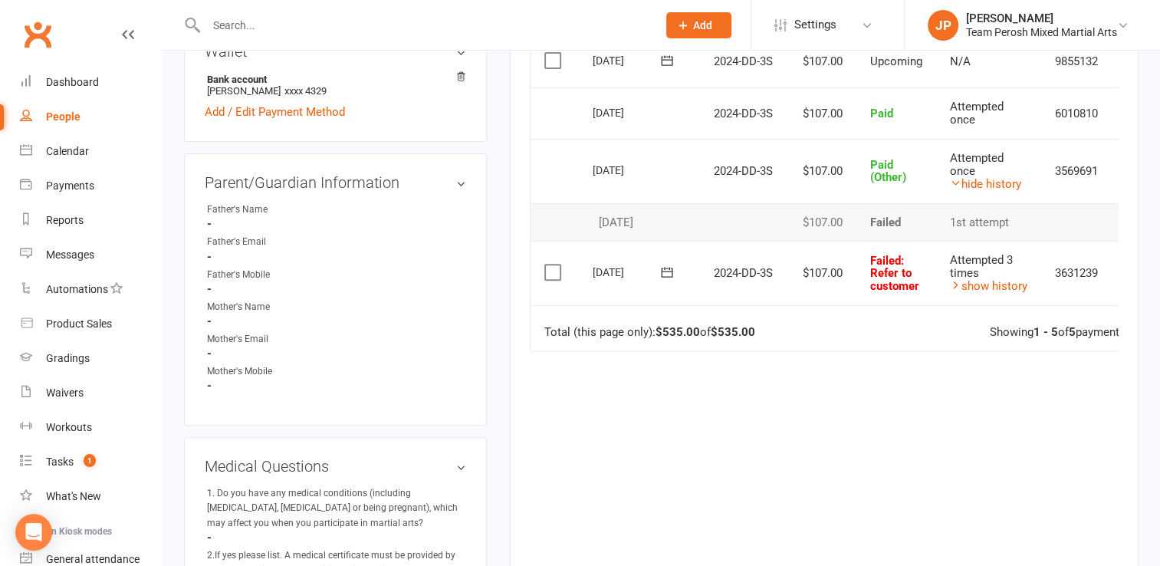
scroll to position [498, 0]
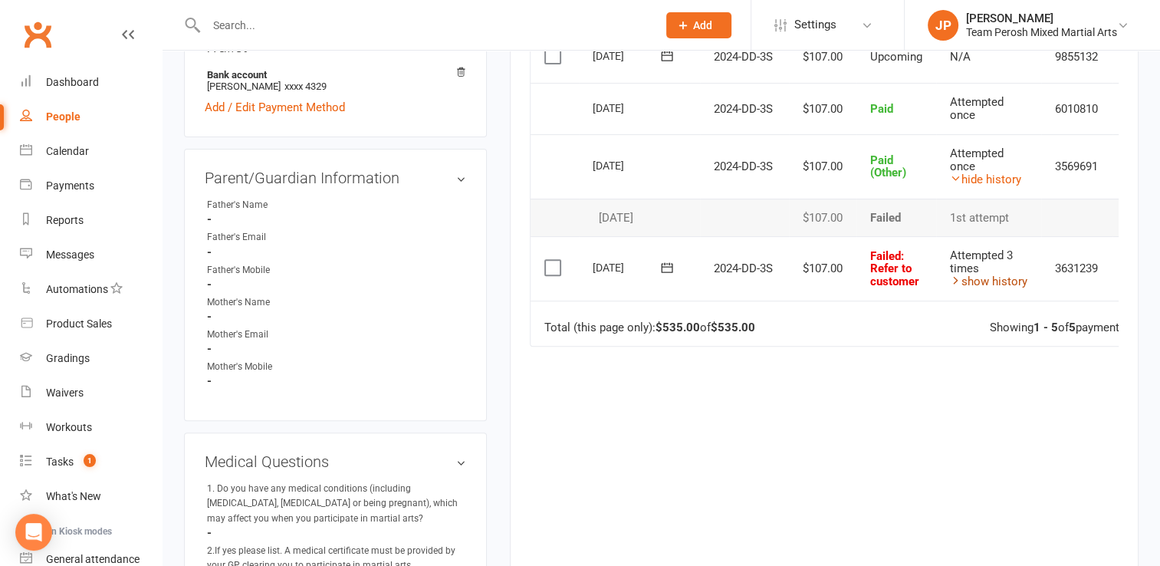
click at [994, 283] on link "show history" at bounding box center [988, 281] width 77 height 14
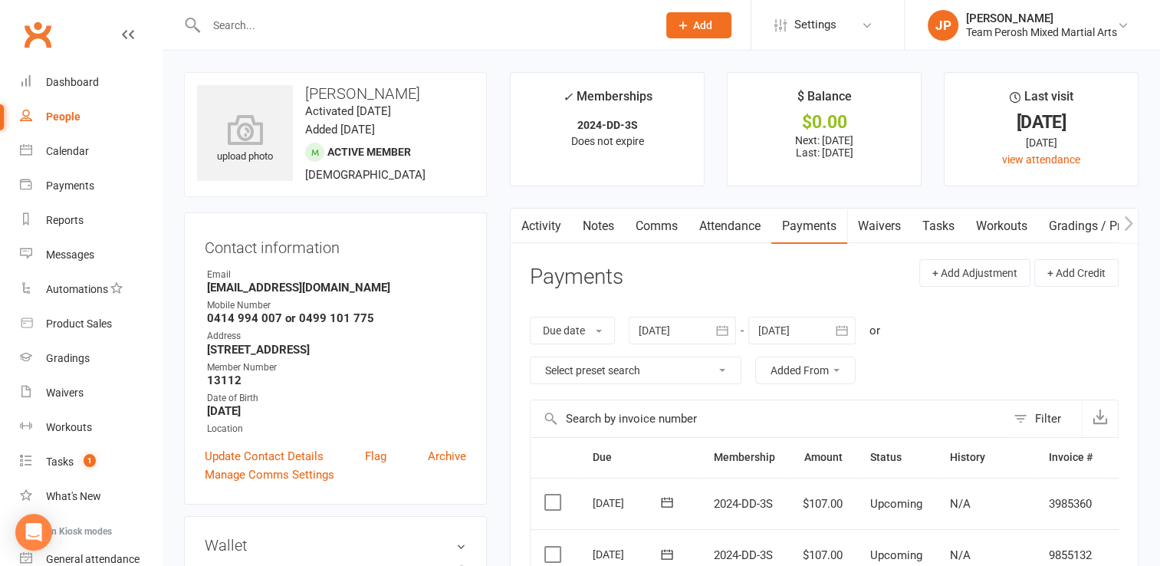
scroll to position [136, 0]
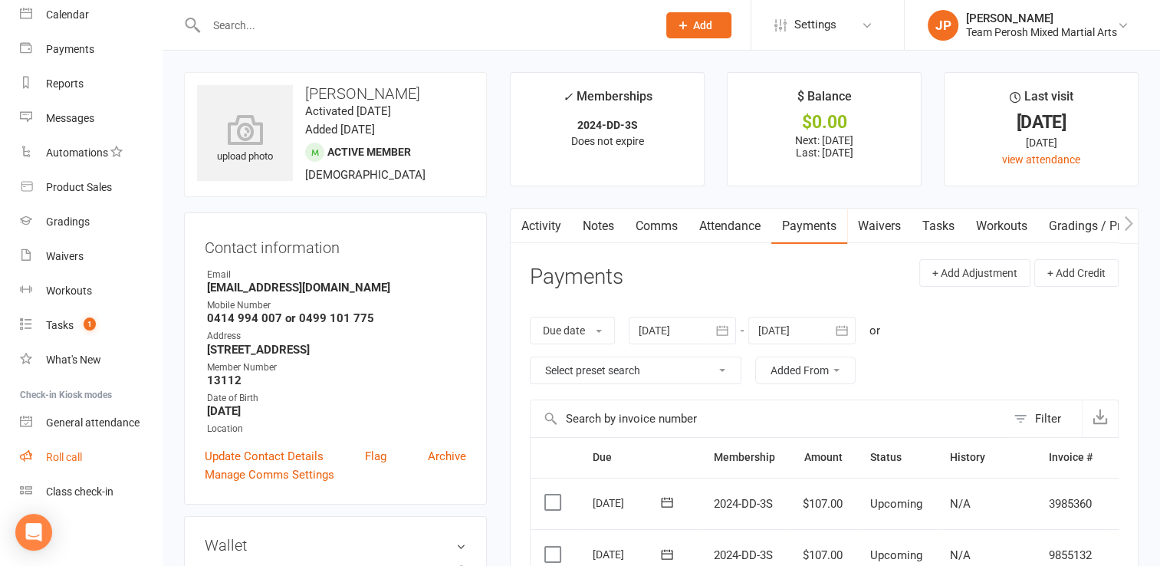
click at [75, 458] on div "Roll call" at bounding box center [64, 457] width 36 height 12
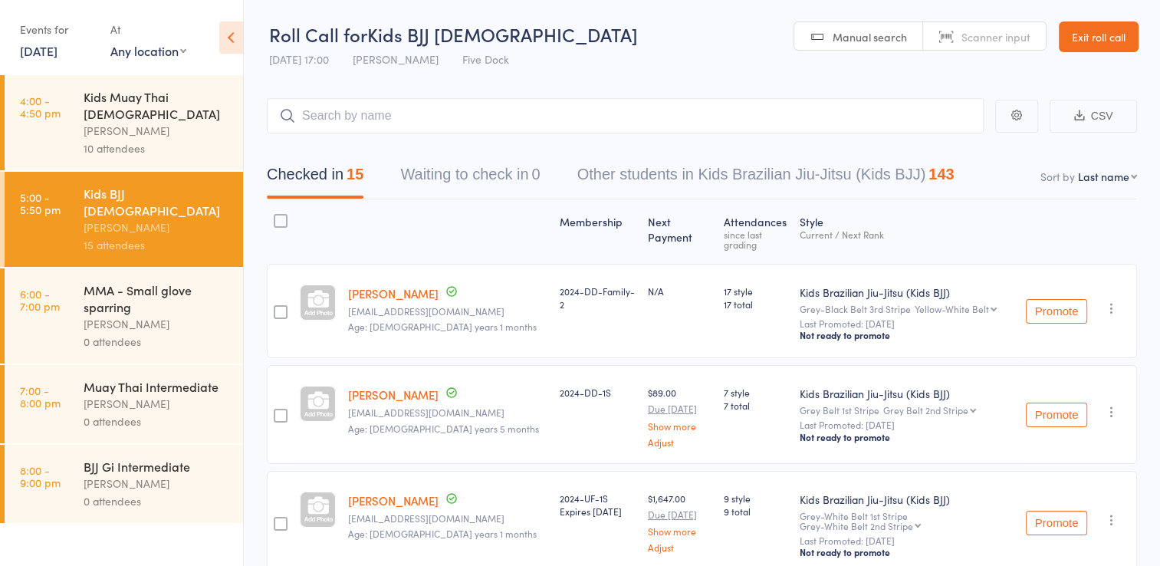
click at [1085, 40] on link "Exit roll call" at bounding box center [1099, 36] width 80 height 31
